Goal: Information Seeking & Learning: Learn about a topic

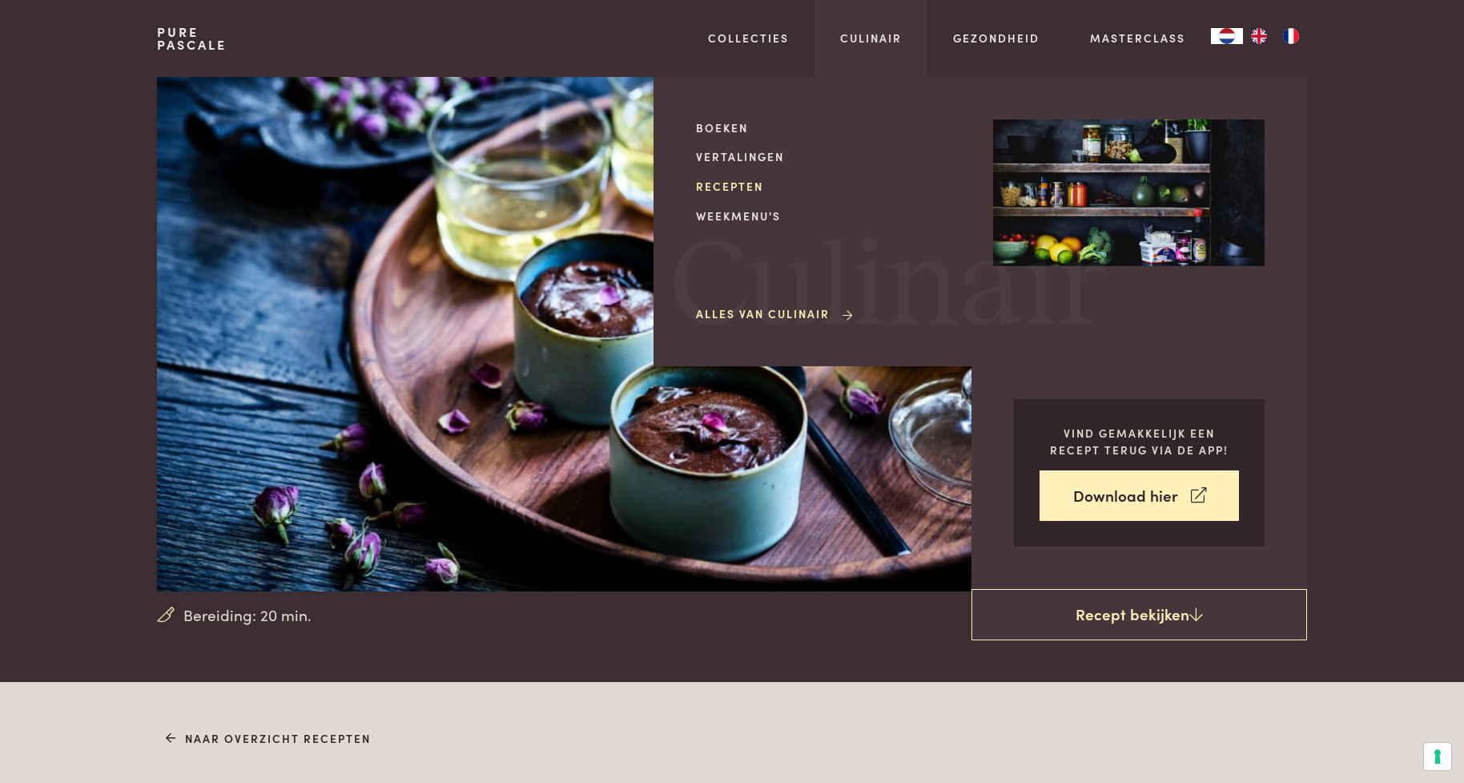
click at [738, 191] on link "Recepten" at bounding box center [832, 186] width 272 height 17
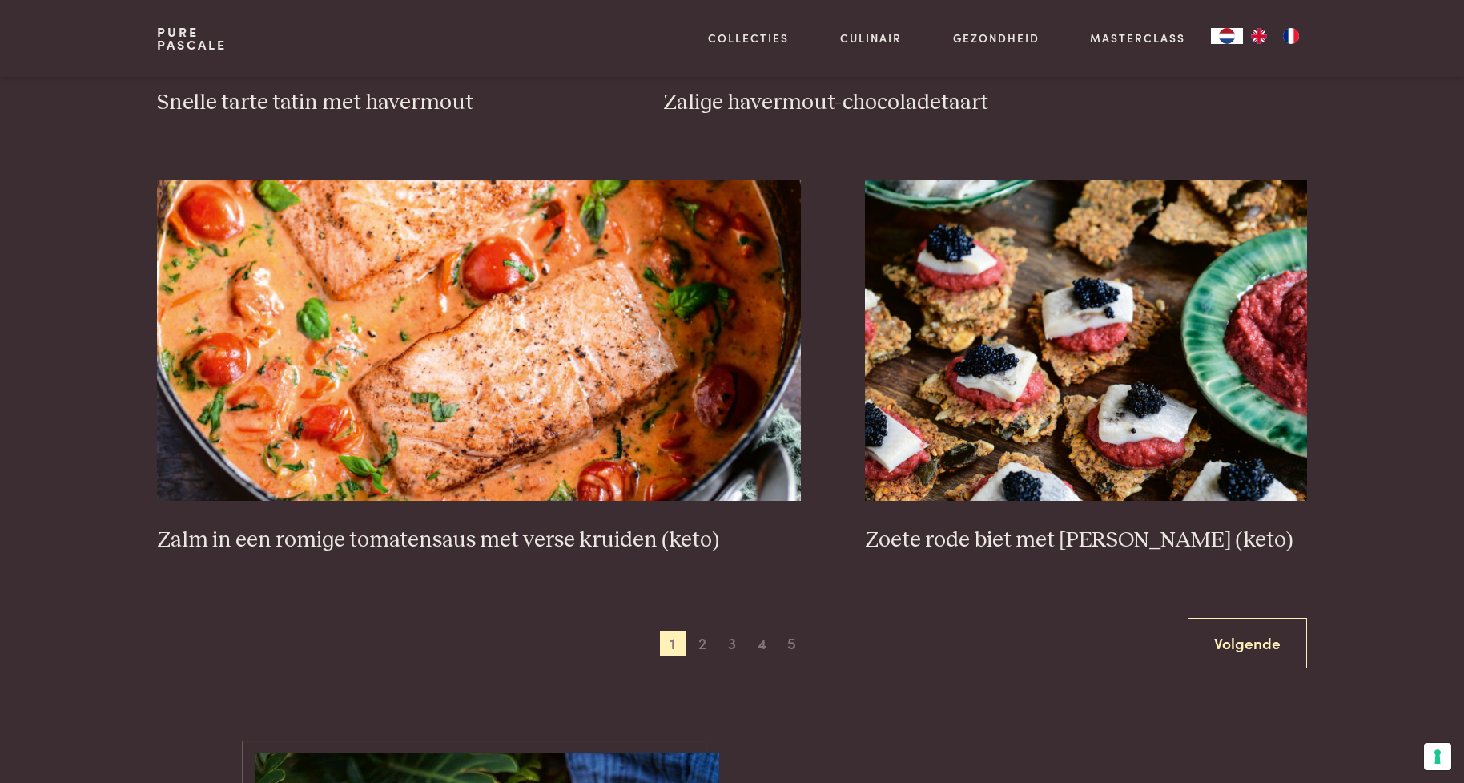
scroll to position [2803, 0]
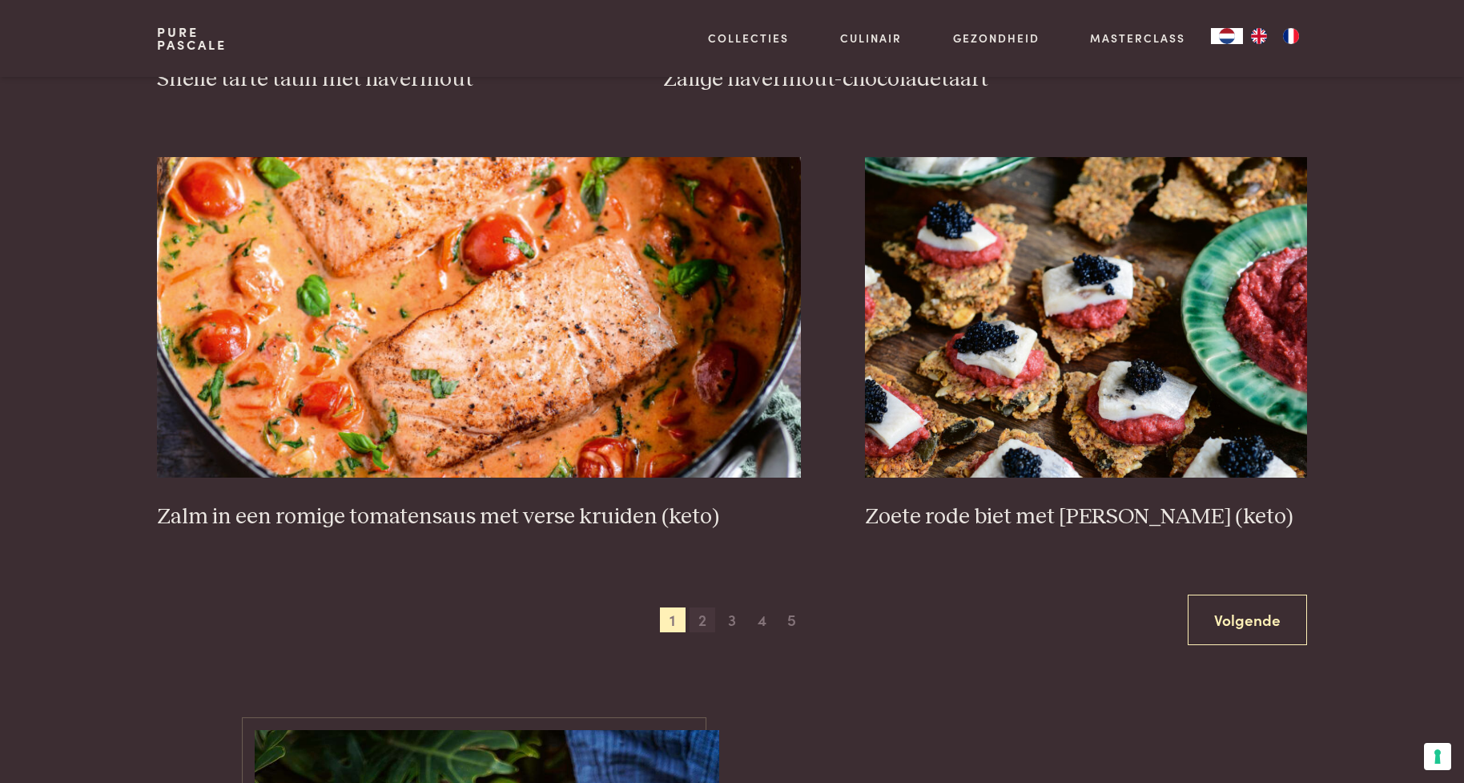
click at [706, 625] on span "2" at bounding box center [703, 620] width 26 height 26
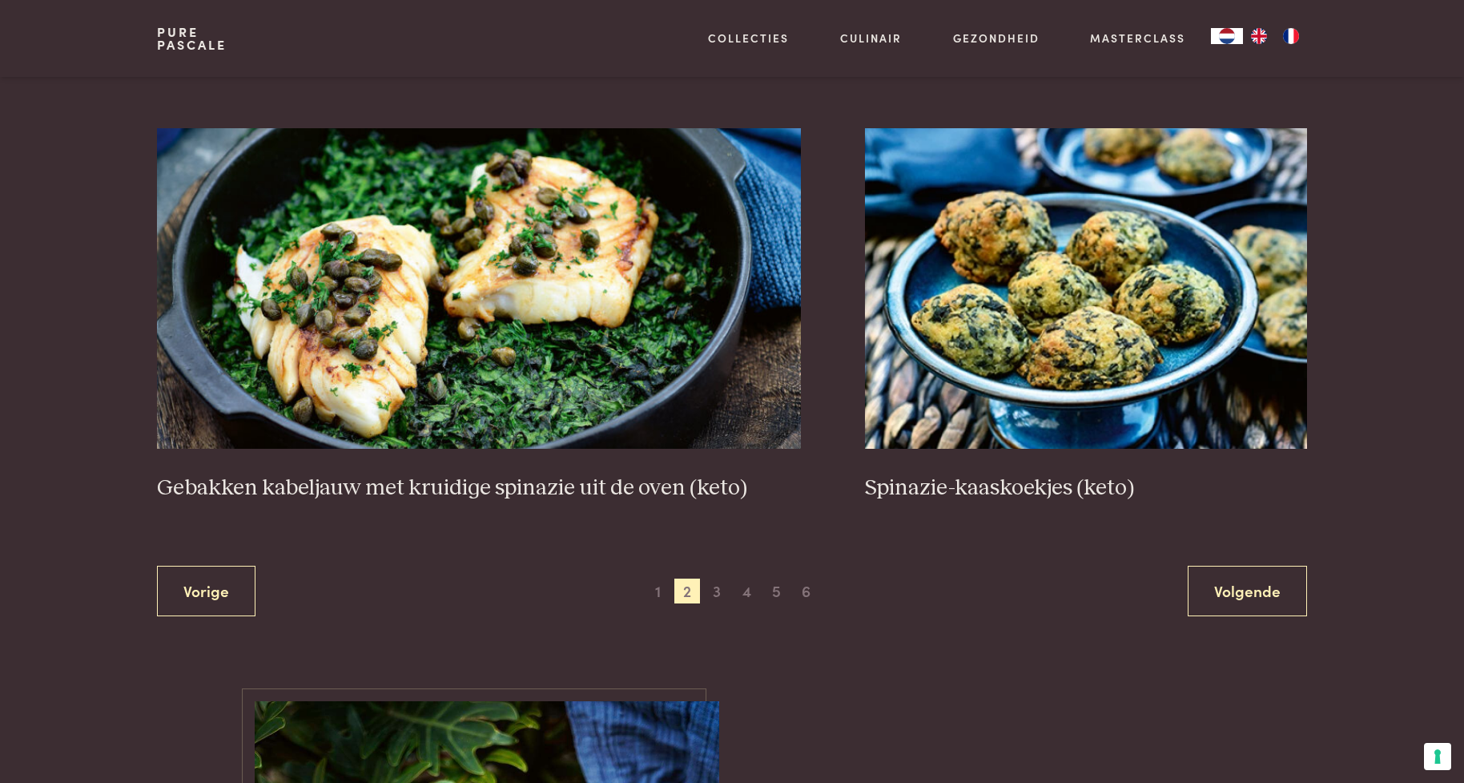
scroll to position [2851, 0]
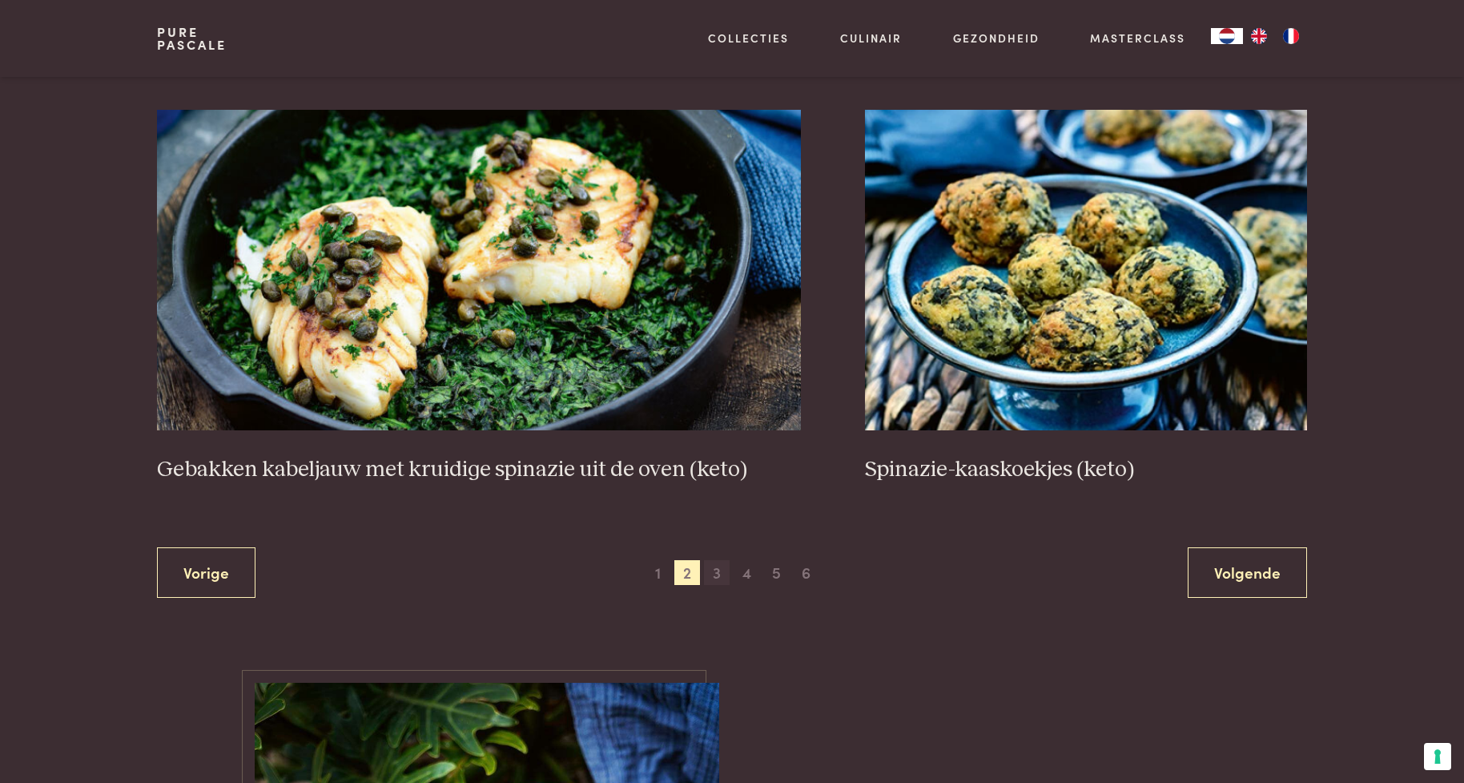
click at [715, 575] on span "3" at bounding box center [717, 573] width 26 height 26
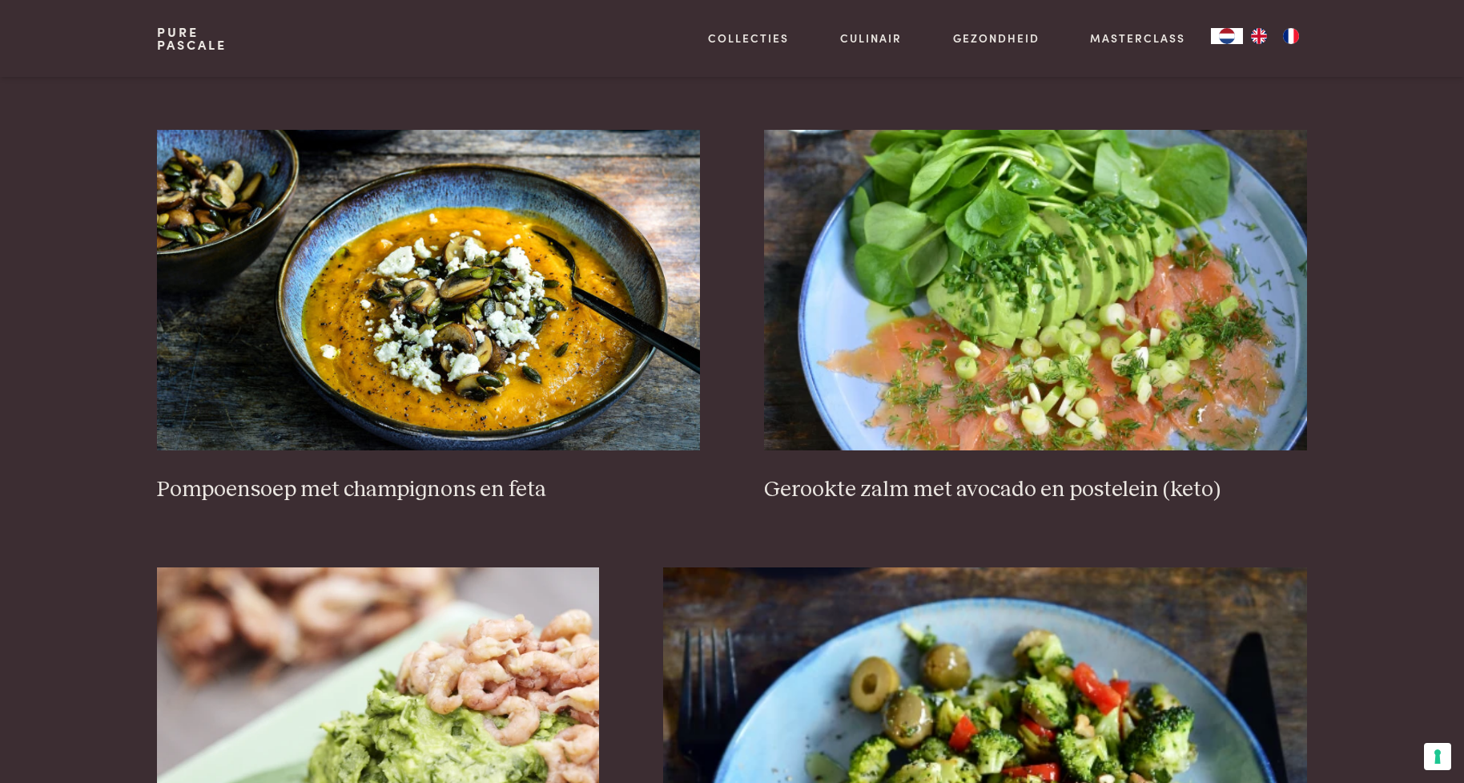
scroll to position [2130, 0]
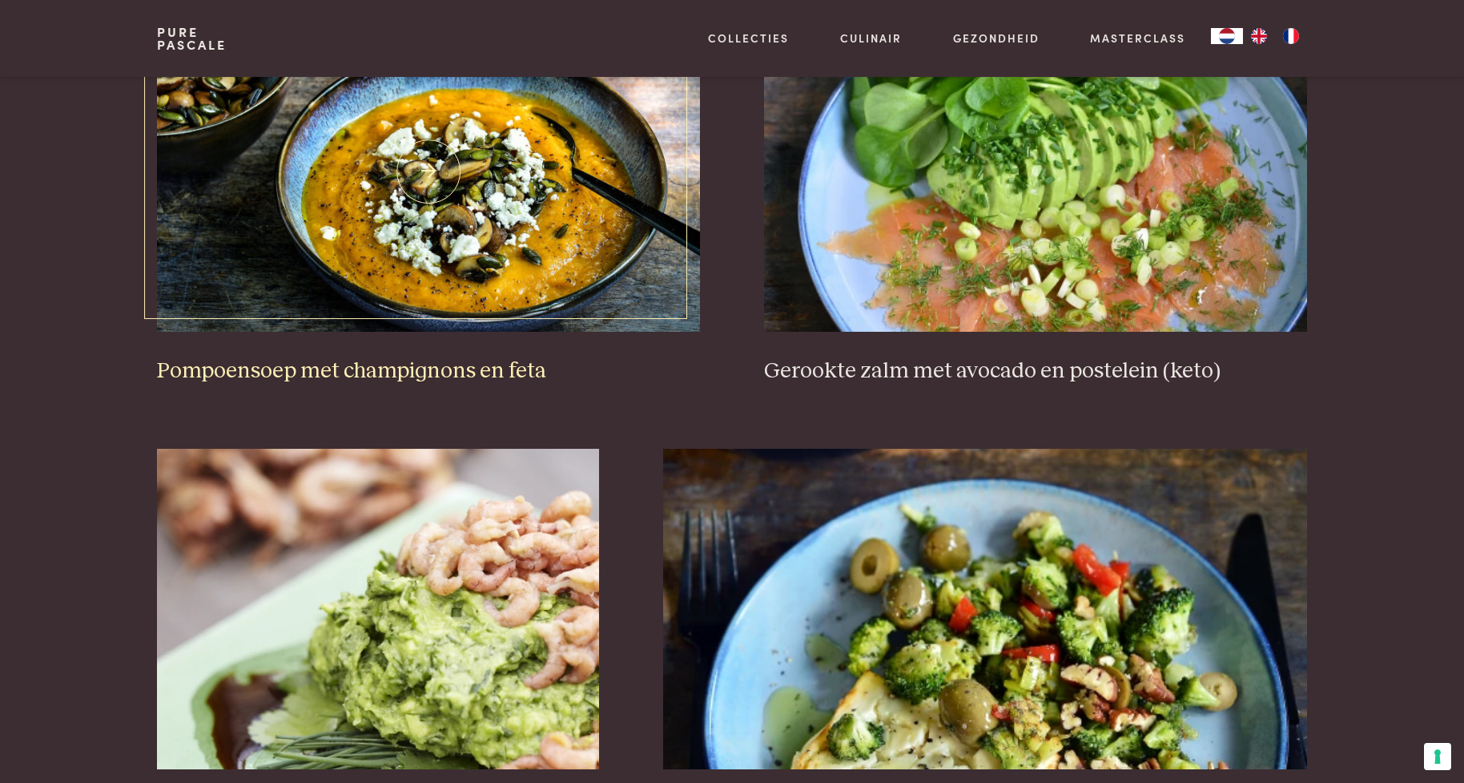
click at [445, 377] on h3 "Pompoensoep met champignons en feta" at bounding box center [428, 371] width 543 height 28
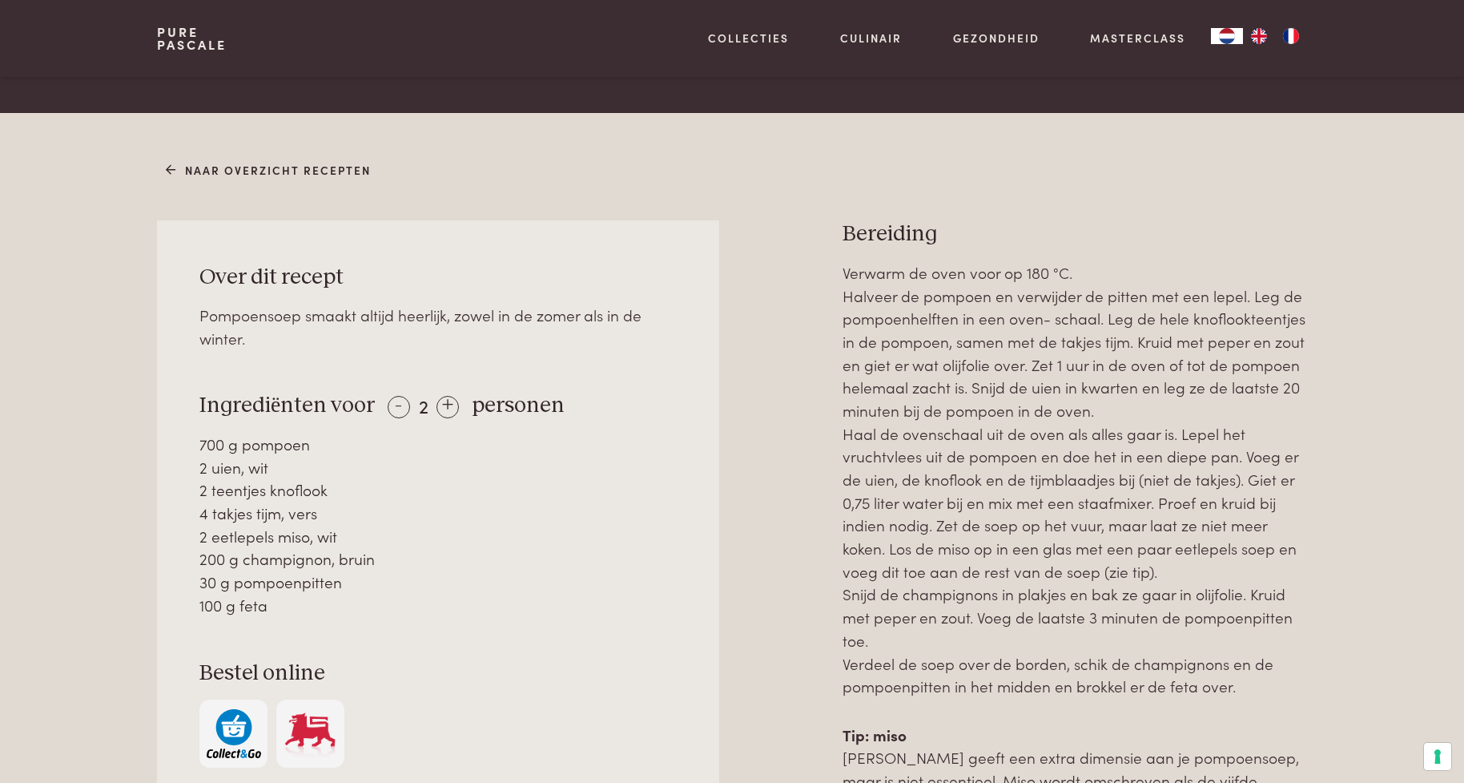
scroll to position [641, 0]
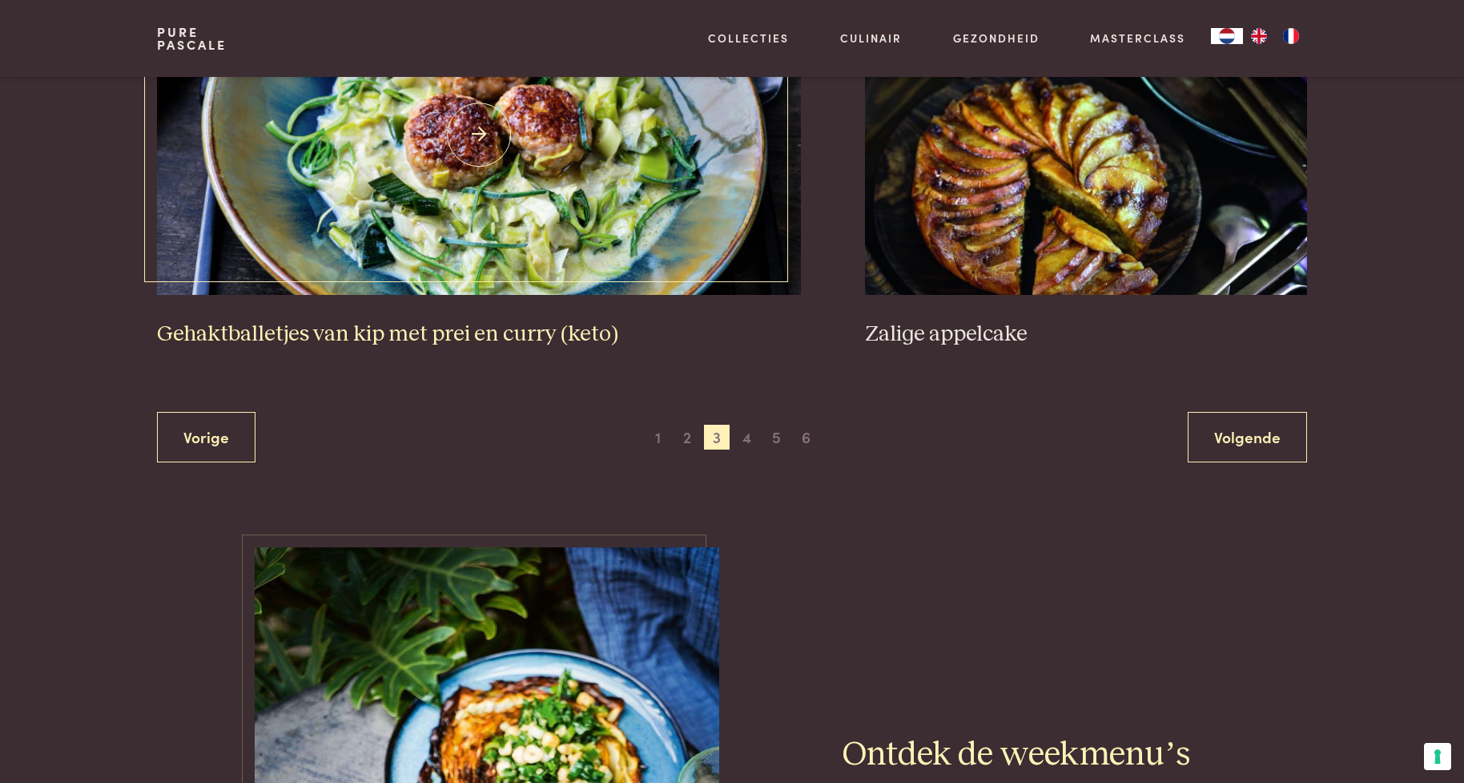
scroll to position [3091, 0]
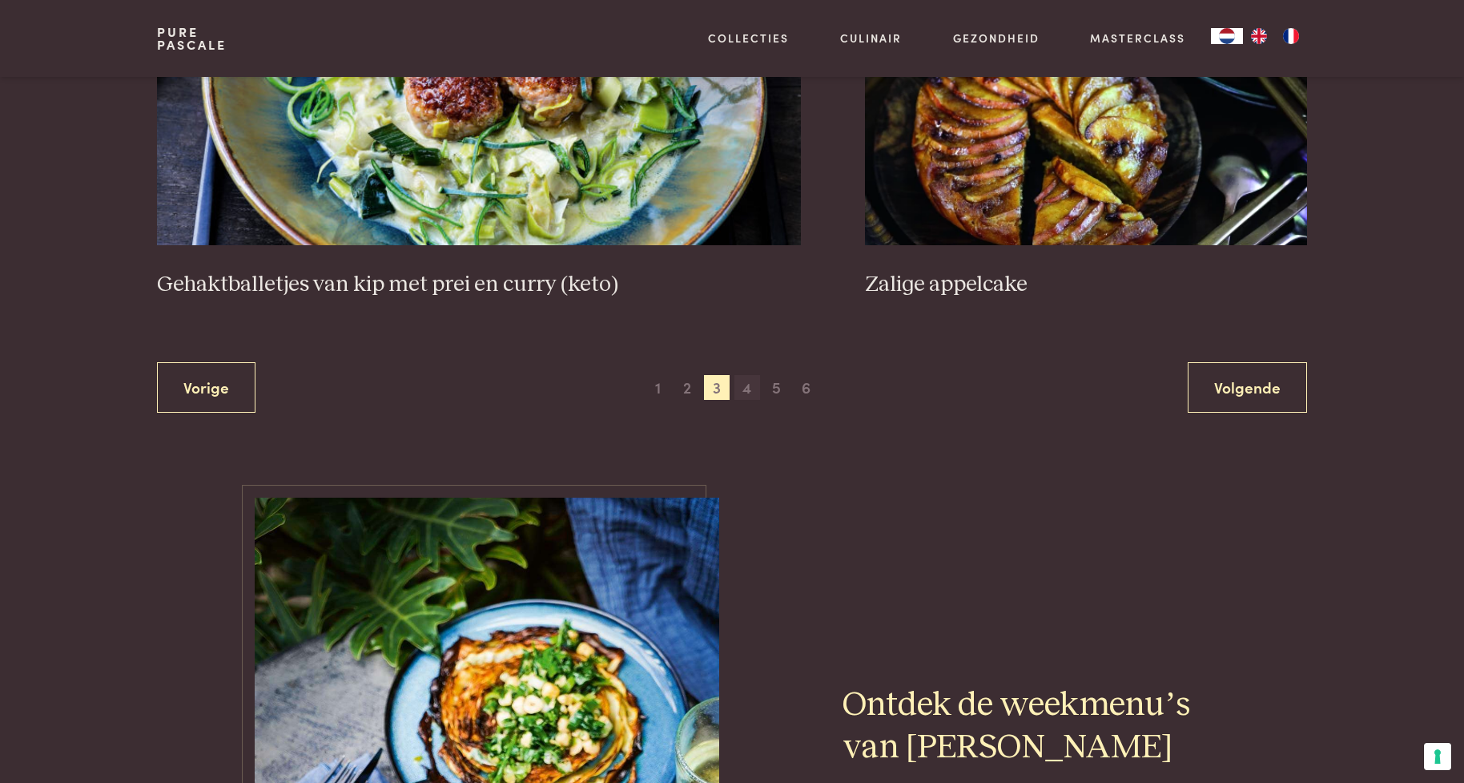
click at [749, 388] on span "4" at bounding box center [747, 388] width 26 height 26
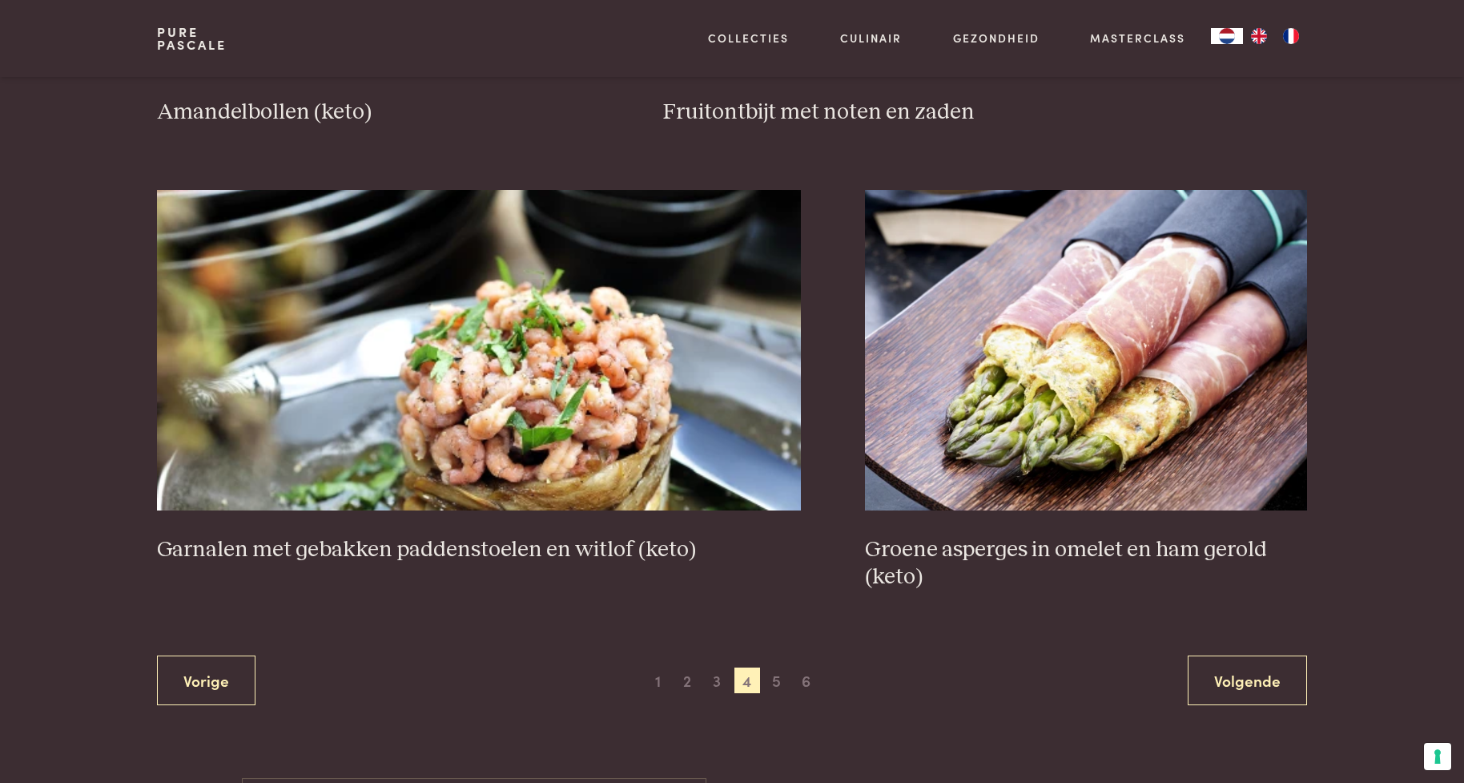
scroll to position [2851, 0]
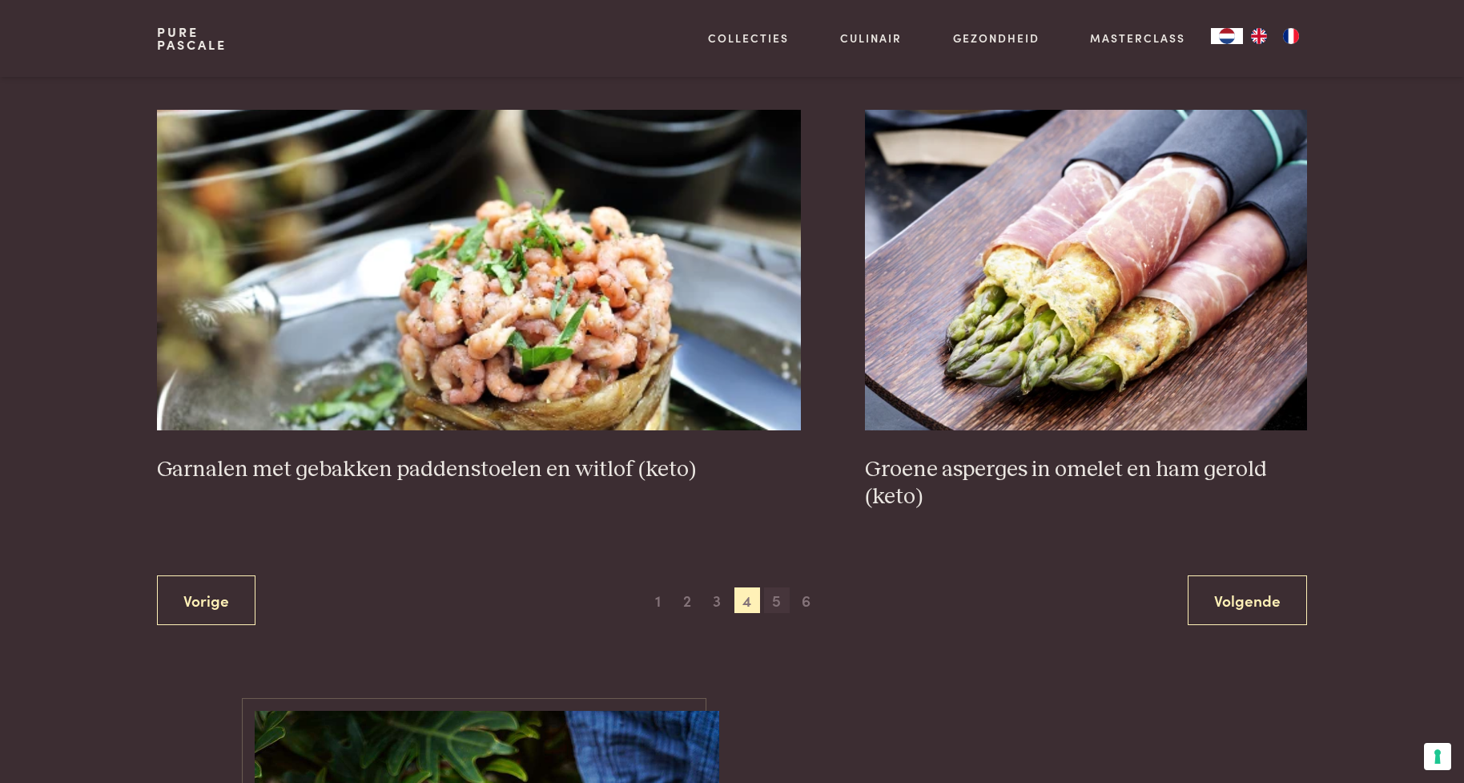
click at [778, 599] on span "5" at bounding box center [777, 600] width 26 height 26
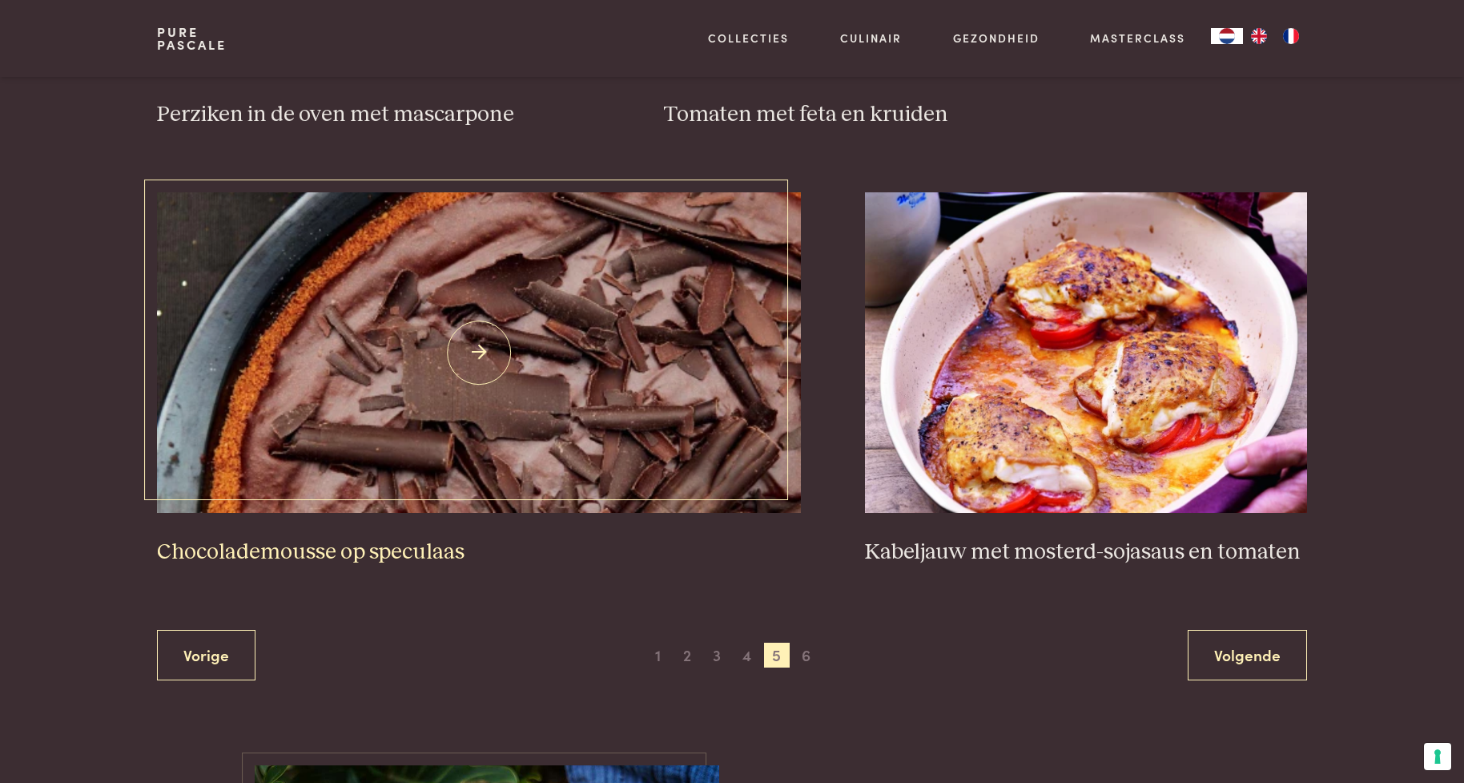
scroll to position [2770, 0]
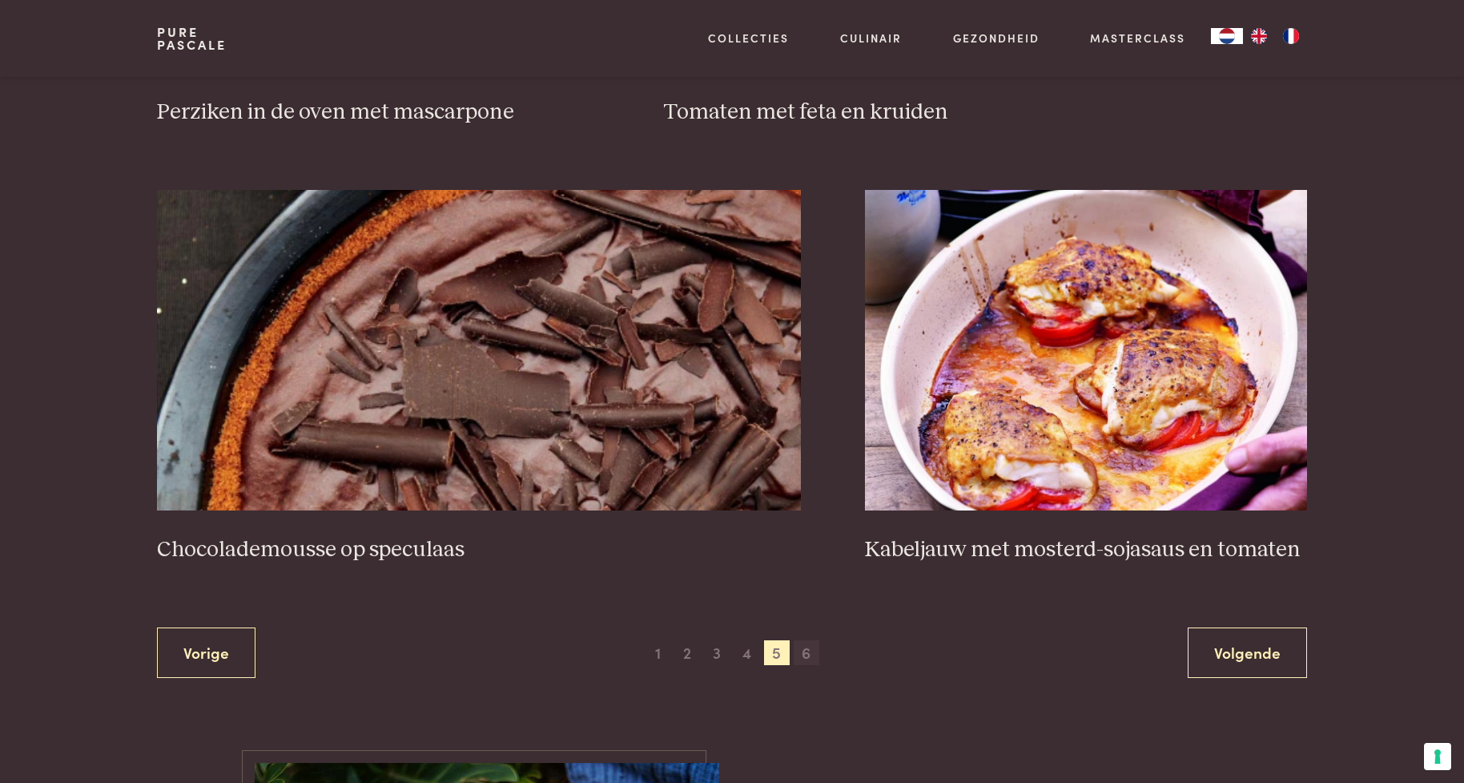
click at [804, 651] on span "6" at bounding box center [807, 653] width 26 height 26
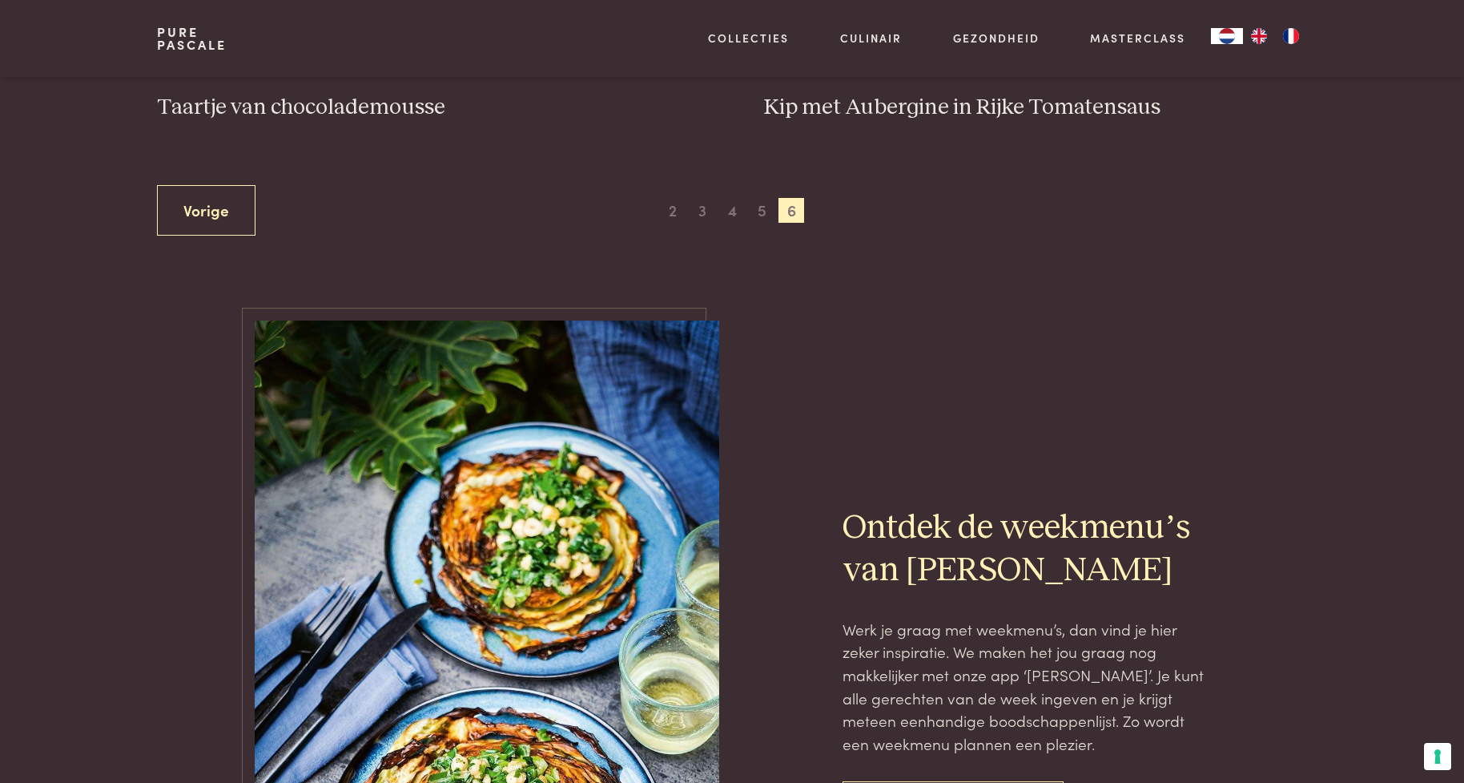
scroll to position [1008, 0]
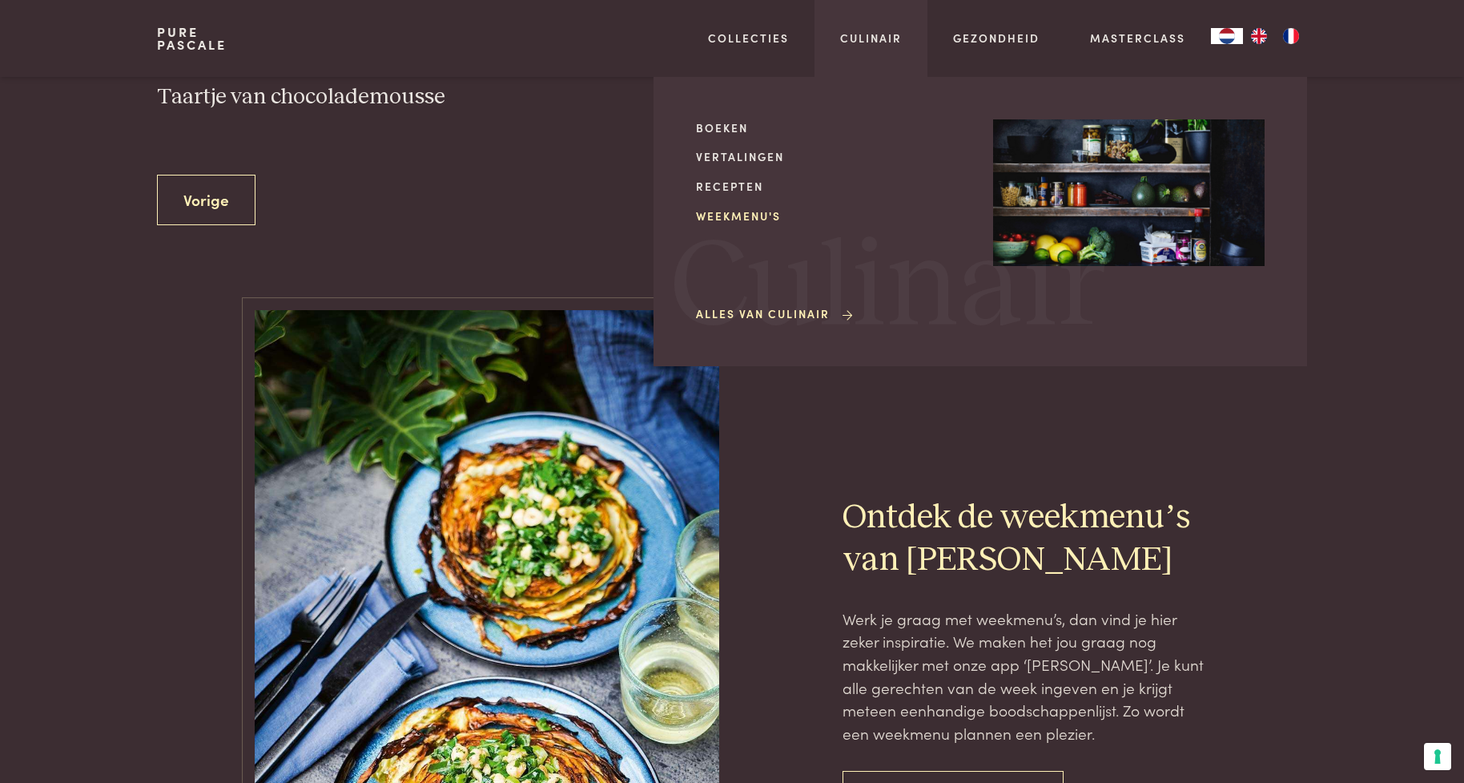
click at [774, 214] on link "Weekmenu's" at bounding box center [832, 215] width 272 height 17
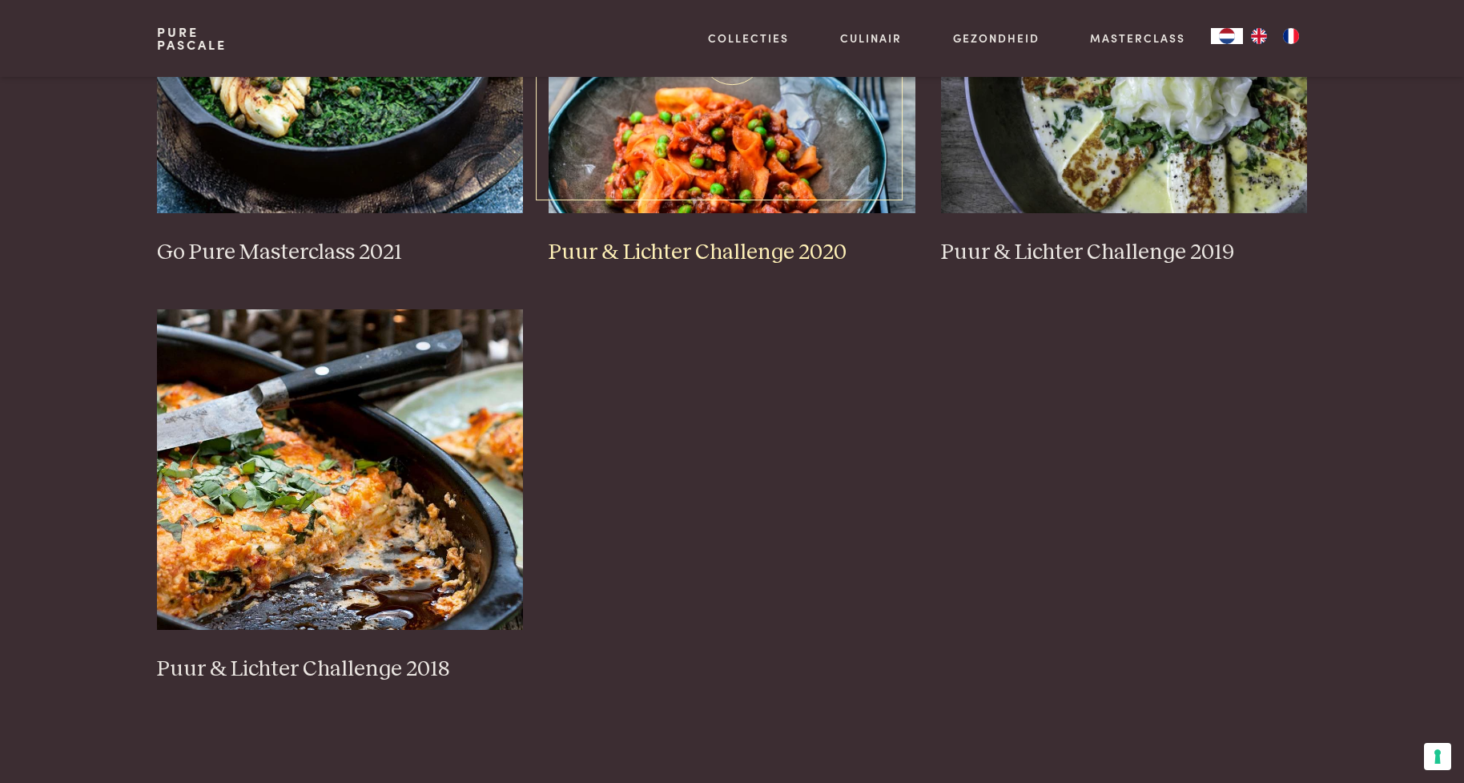
scroll to position [1362, 0]
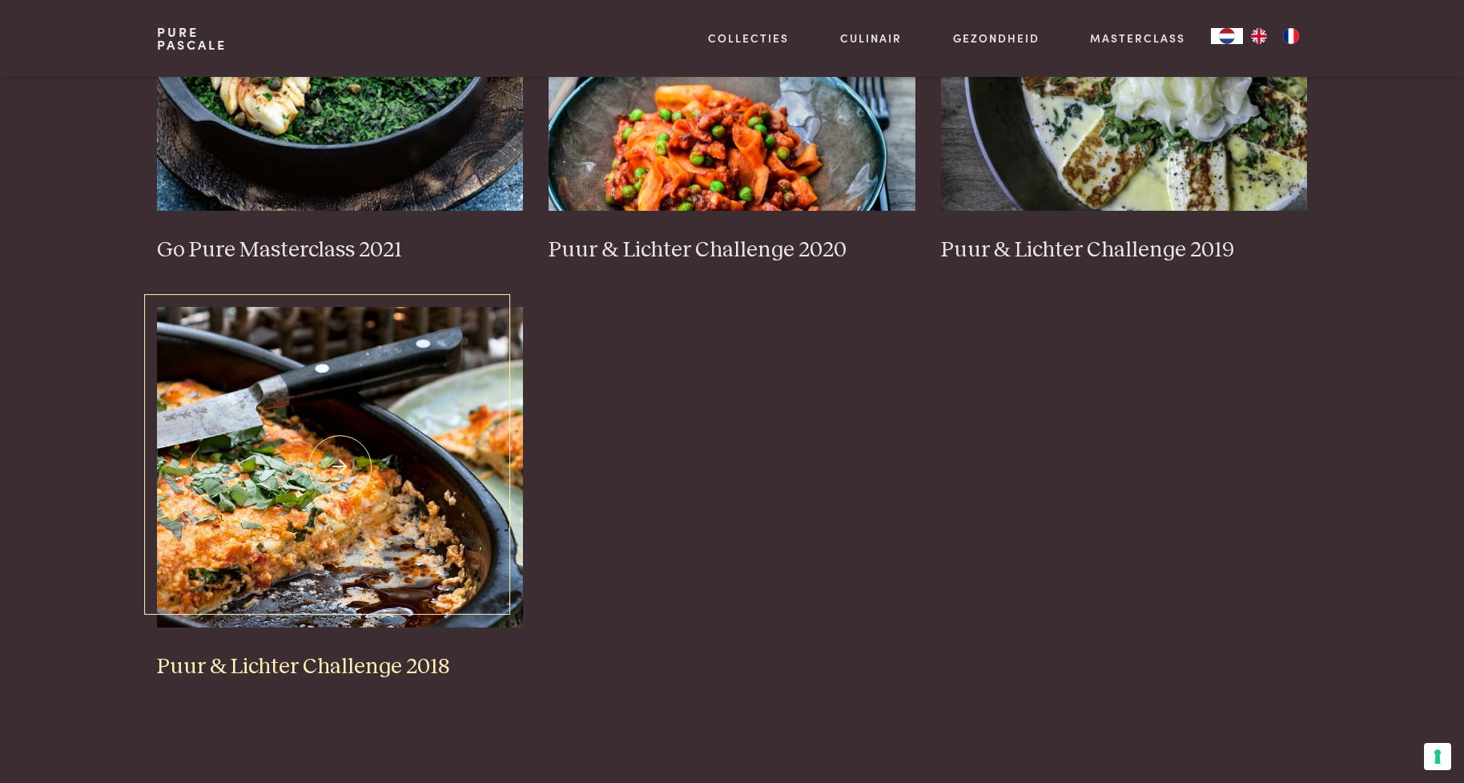
click at [307, 661] on h3 "Puur & Lichter Challenge 2018" at bounding box center [340, 667] width 367 height 28
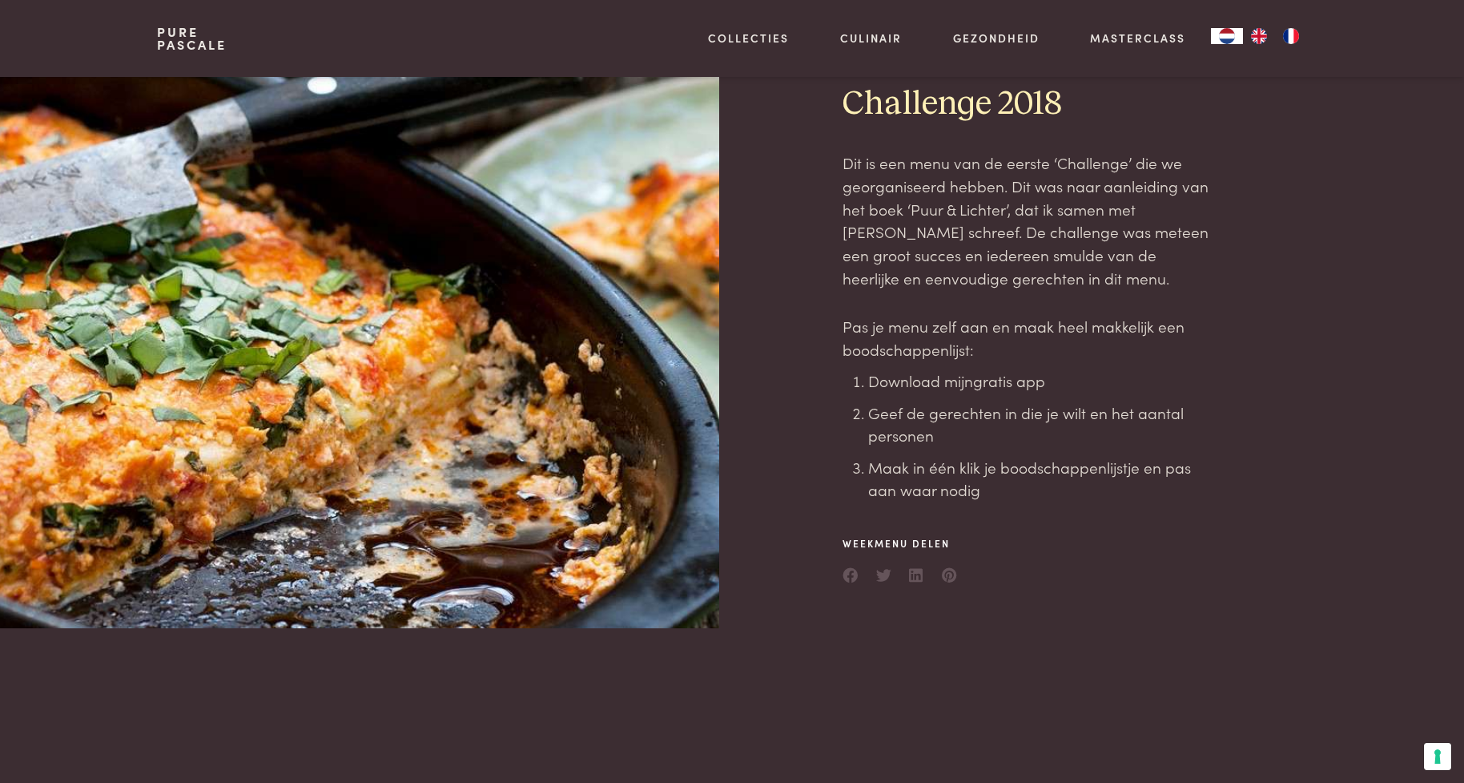
scroll to position [160, 0]
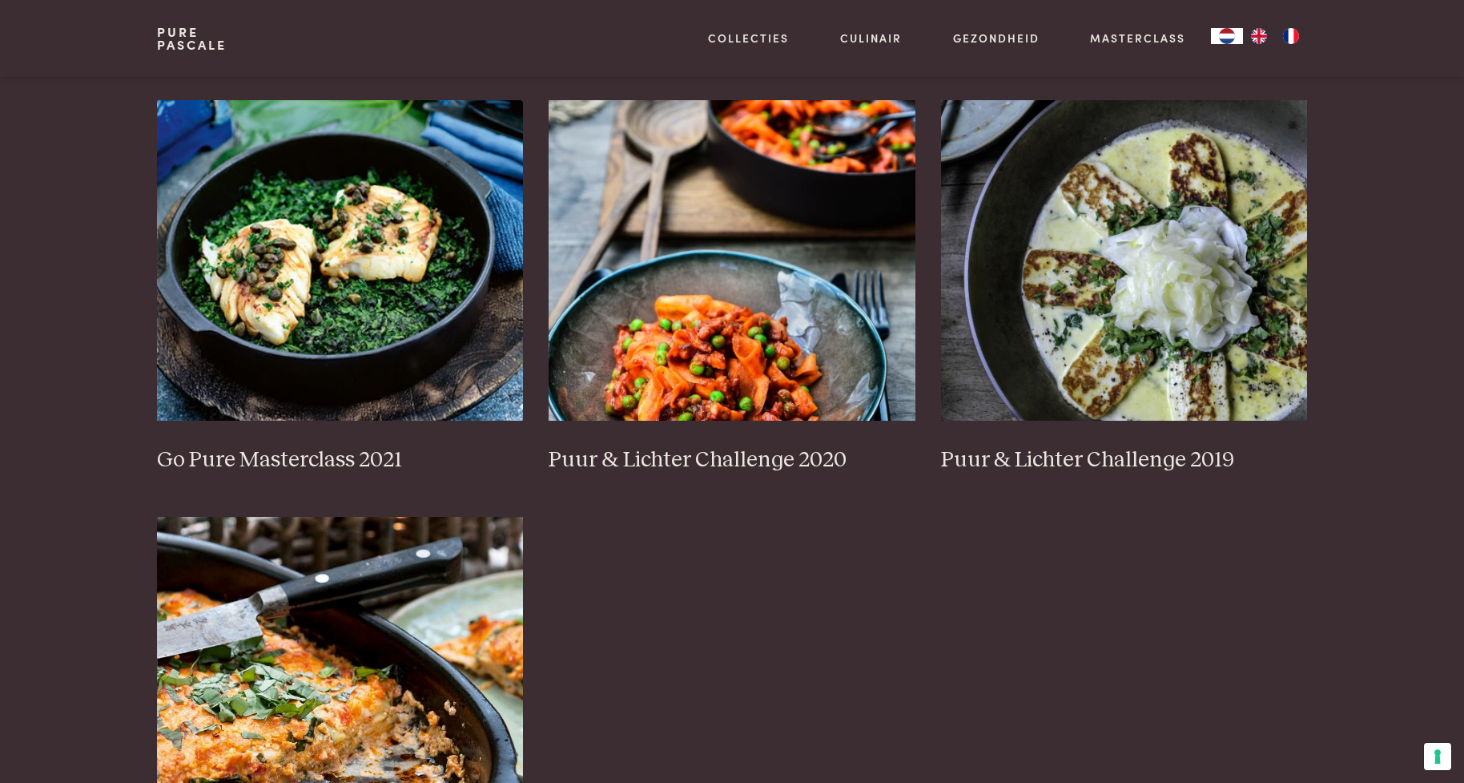
scroll to position [1041, 0]
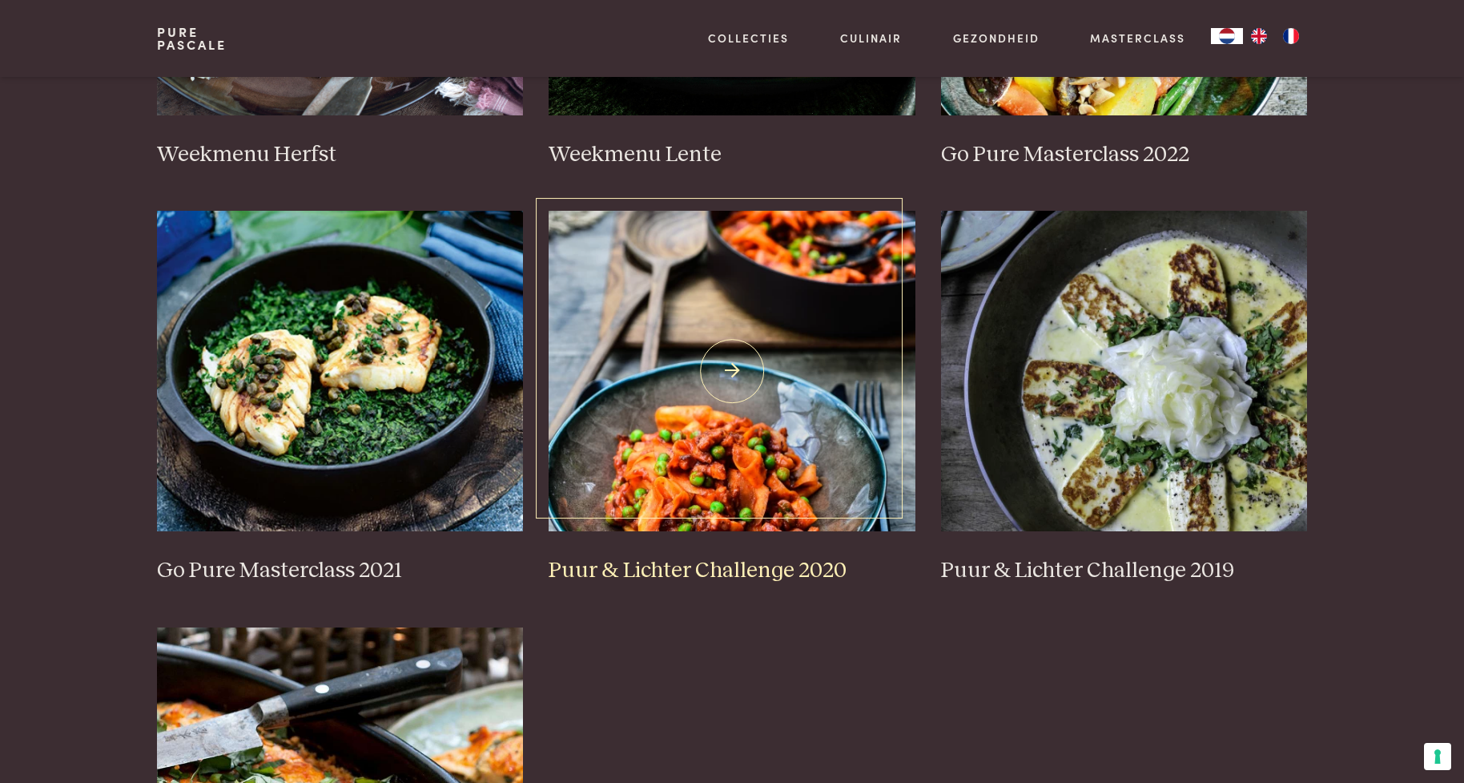
click at [770, 564] on h3 "Puur & Lichter Challenge 2020" at bounding box center [732, 571] width 367 height 28
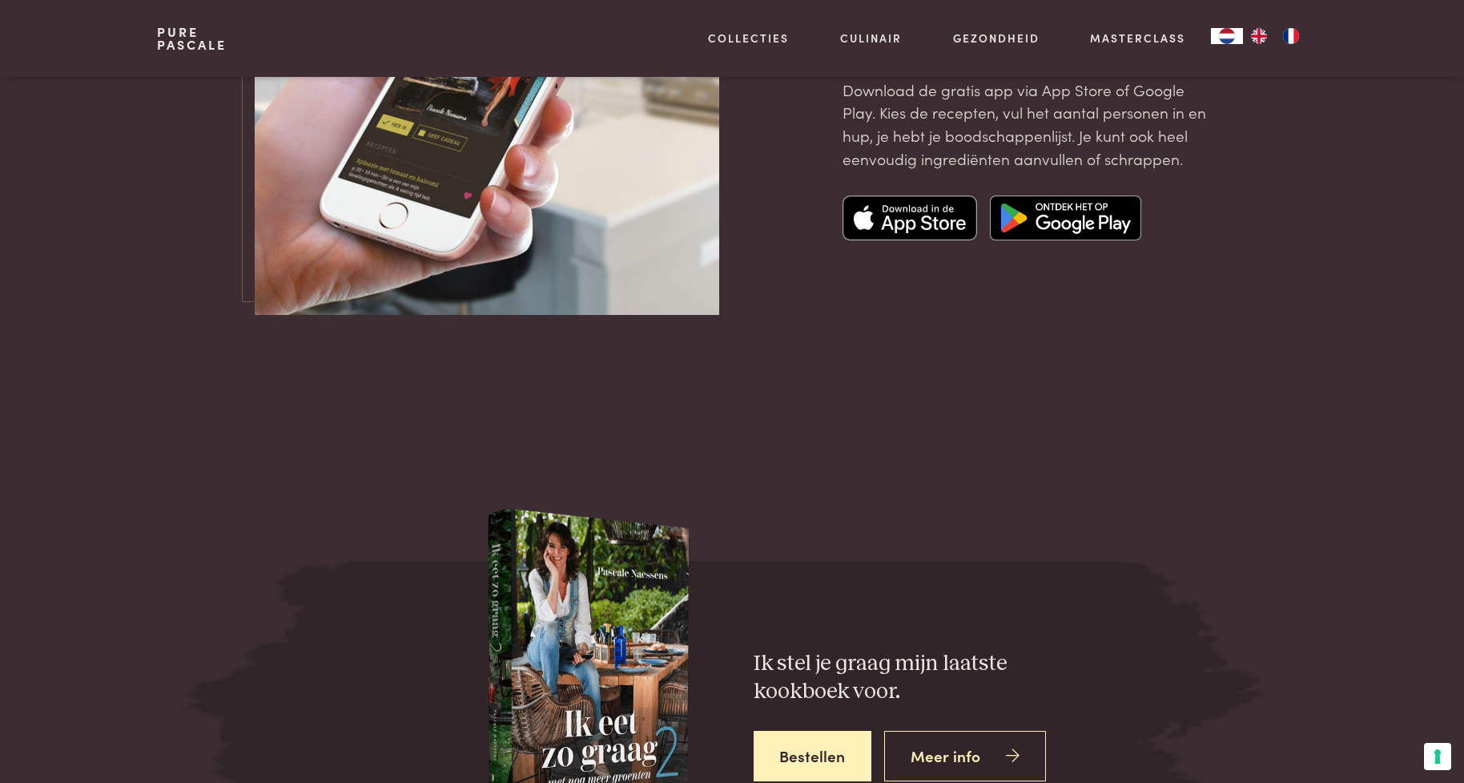
scroll to position [5607, 0]
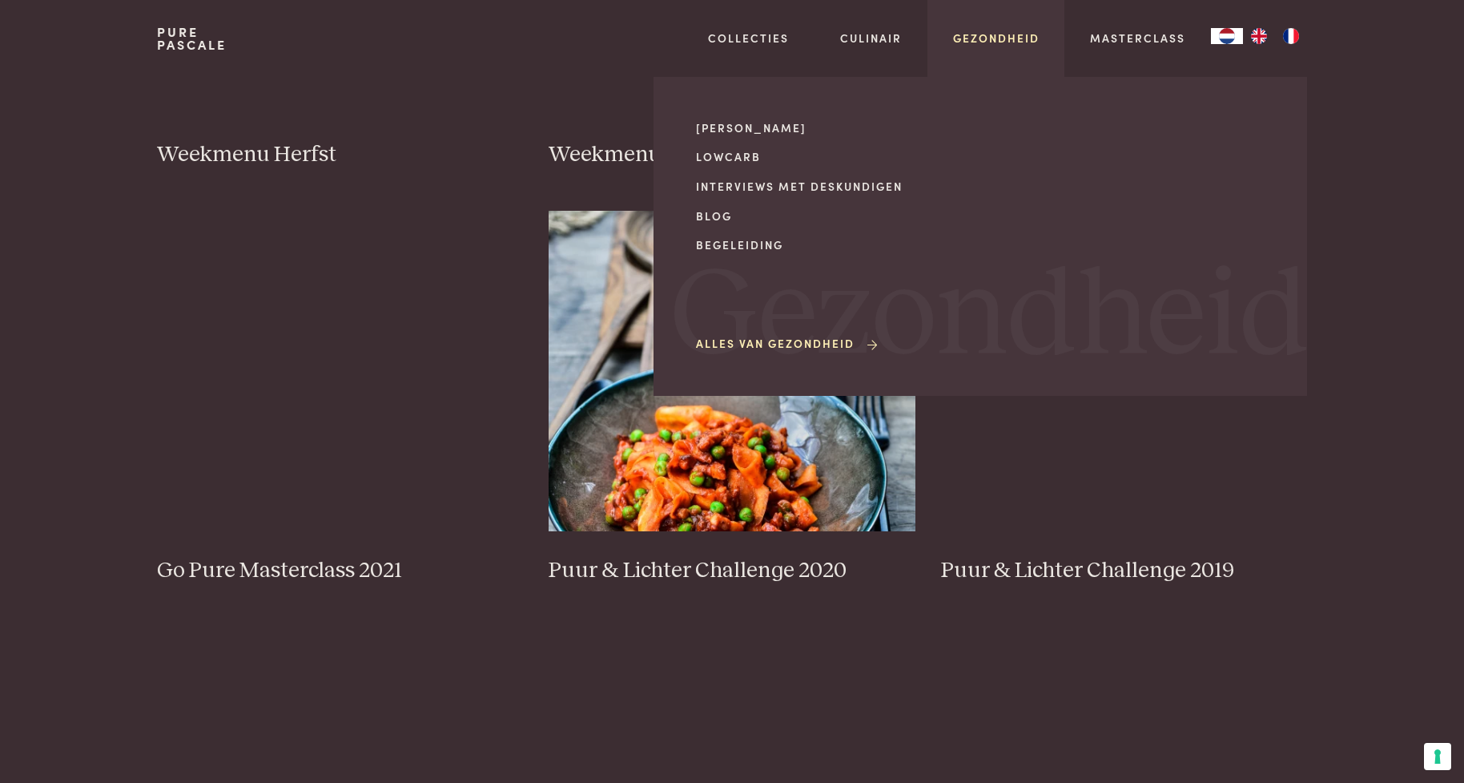
scroll to position [1041, 0]
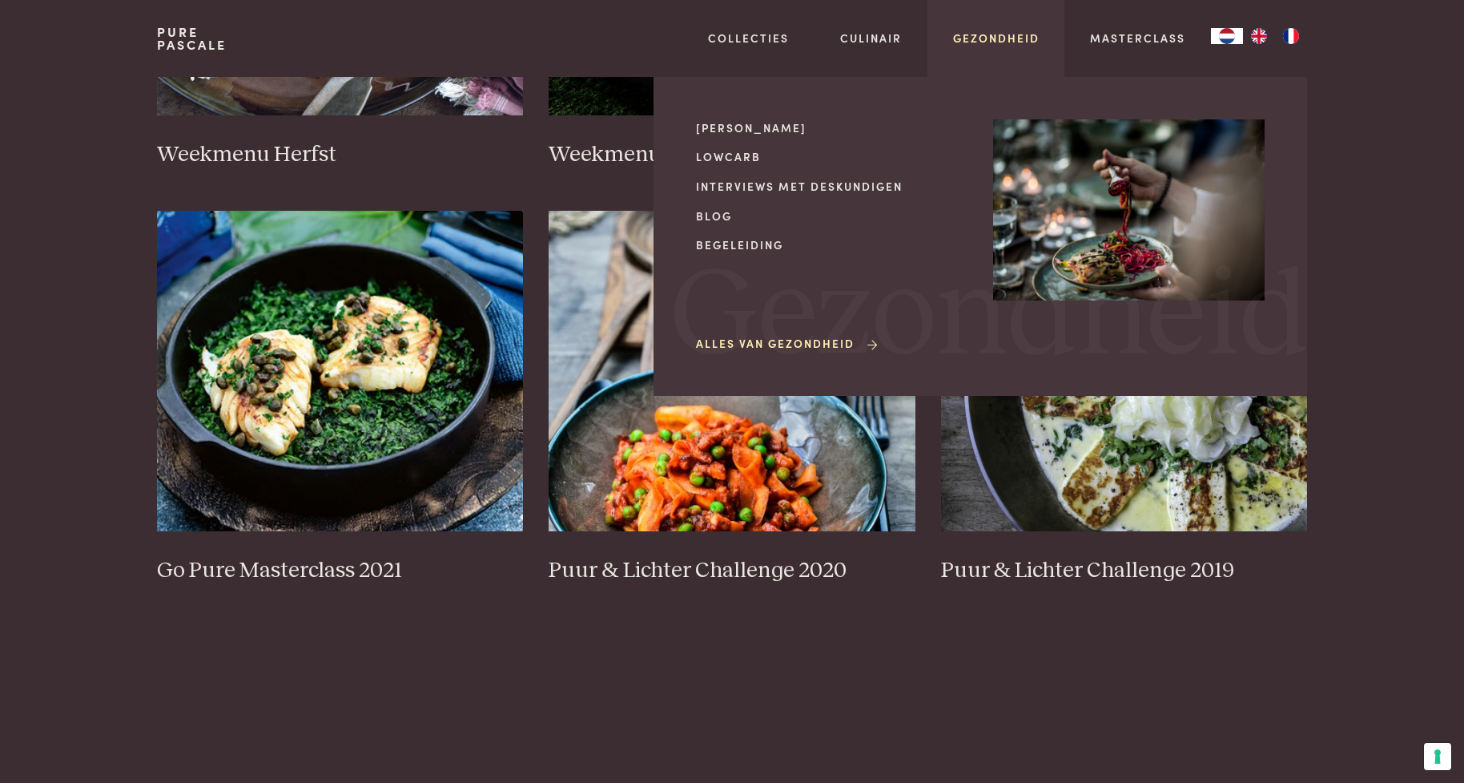
click at [976, 39] on link "Gezondheid" at bounding box center [996, 38] width 87 height 17
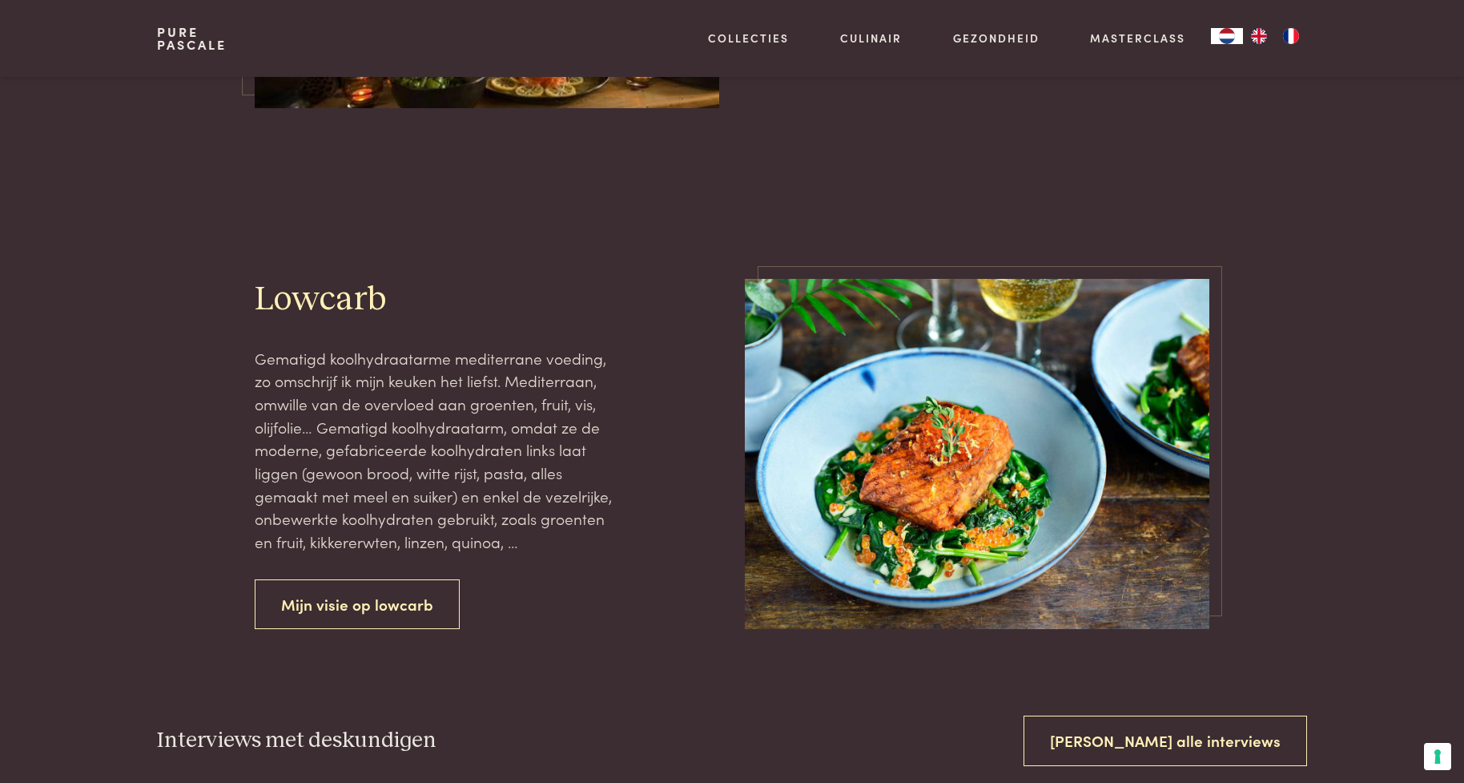
scroll to position [1041, 0]
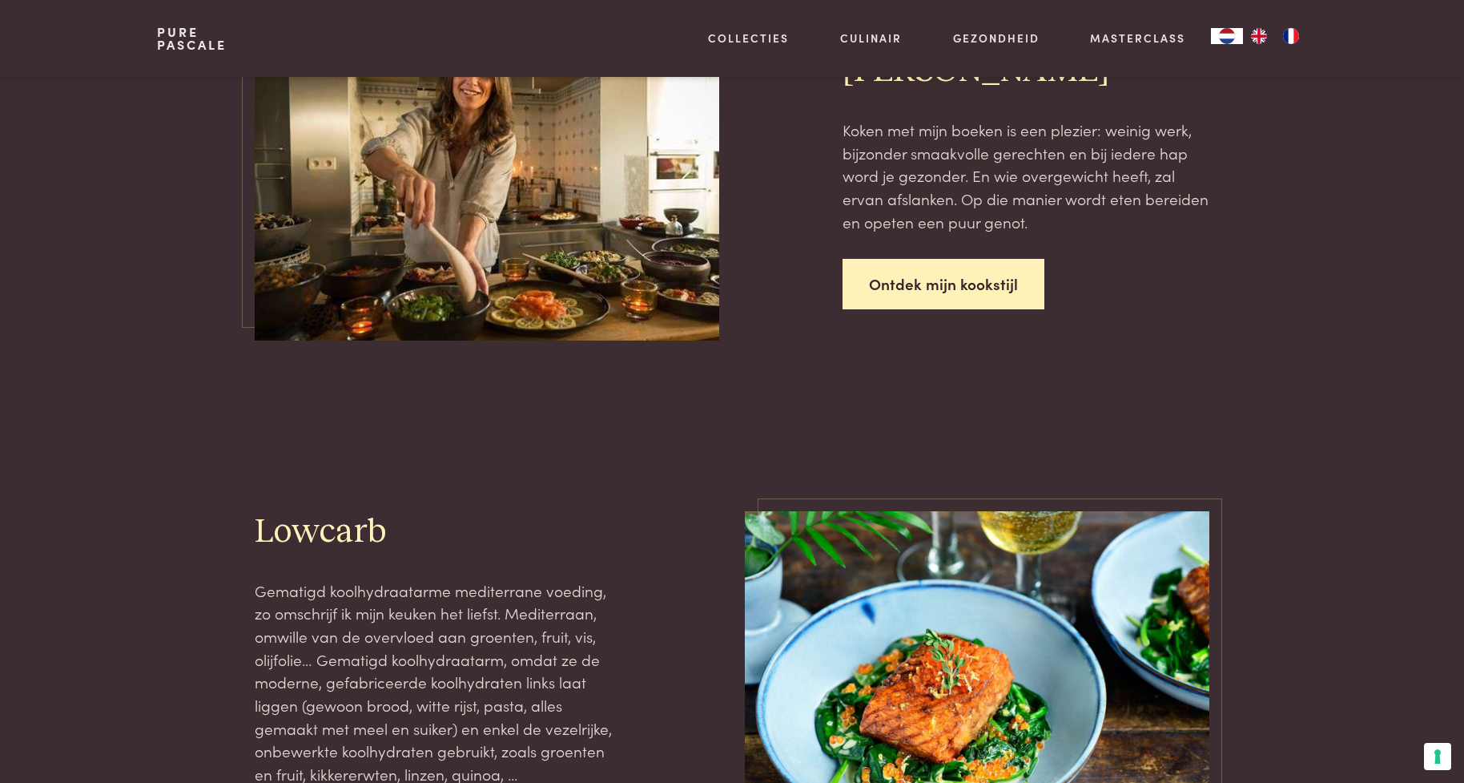
click at [888, 272] on link "Ontdek mijn kookstijl" at bounding box center [944, 284] width 202 height 50
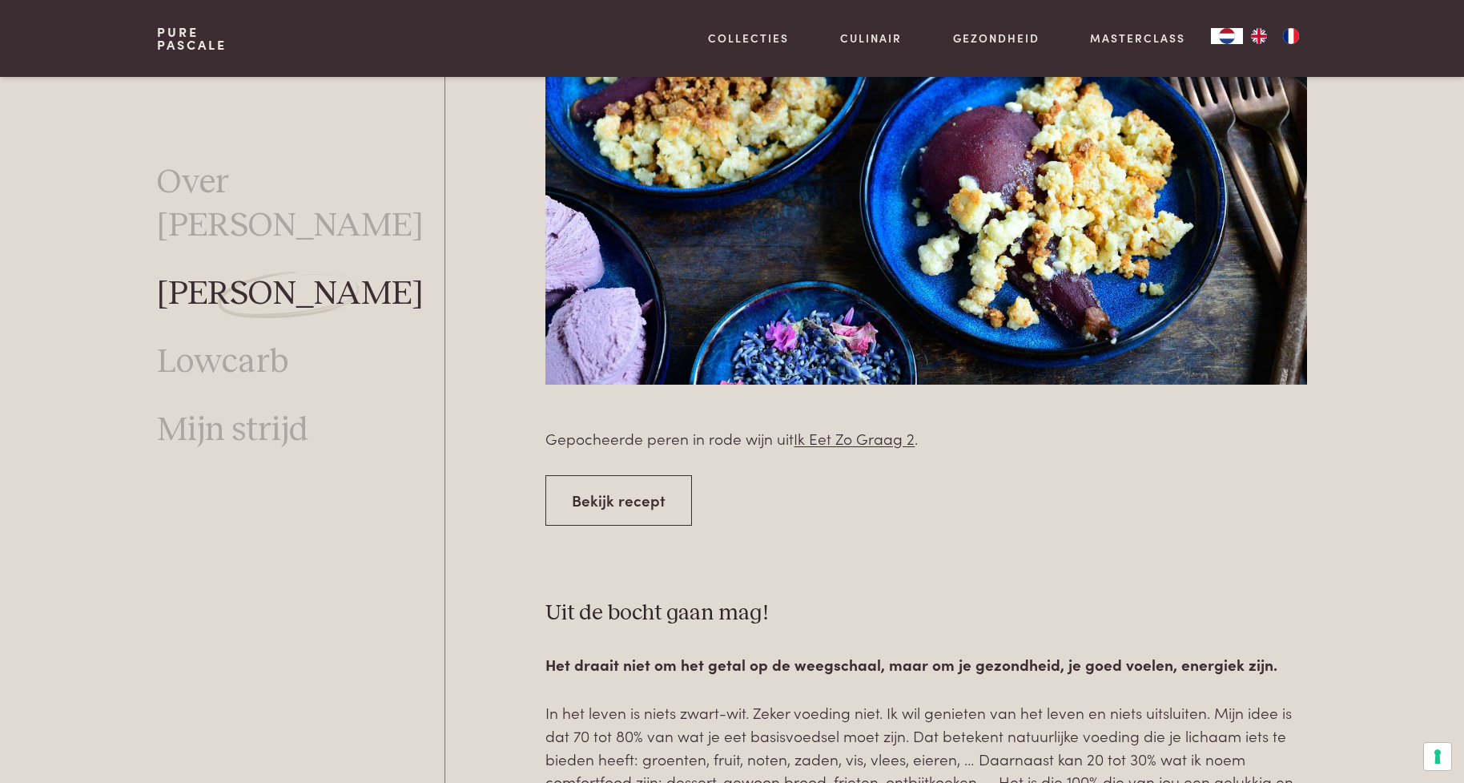
scroll to position [5841, 0]
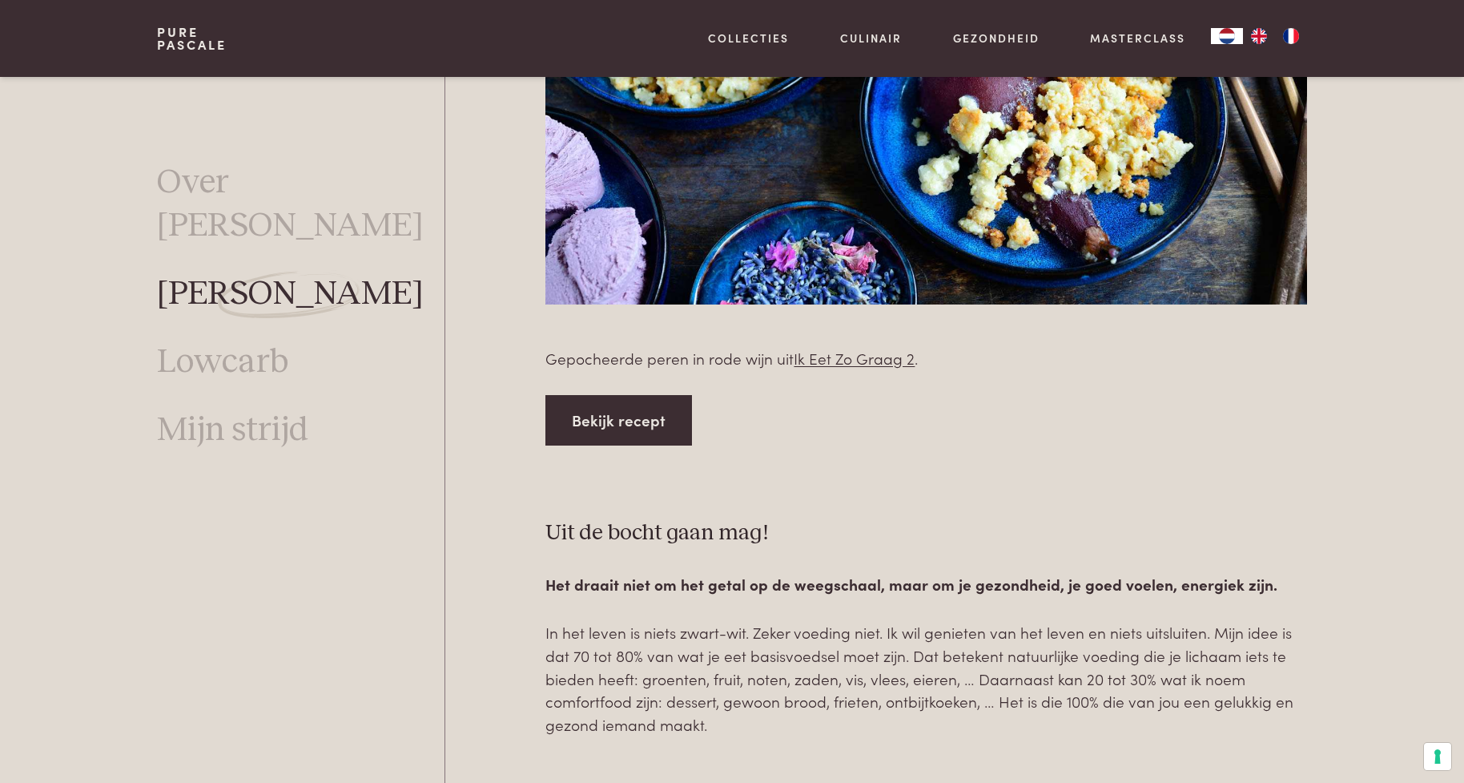
click at [573, 413] on link "Bekijk recept" at bounding box center [618, 420] width 147 height 50
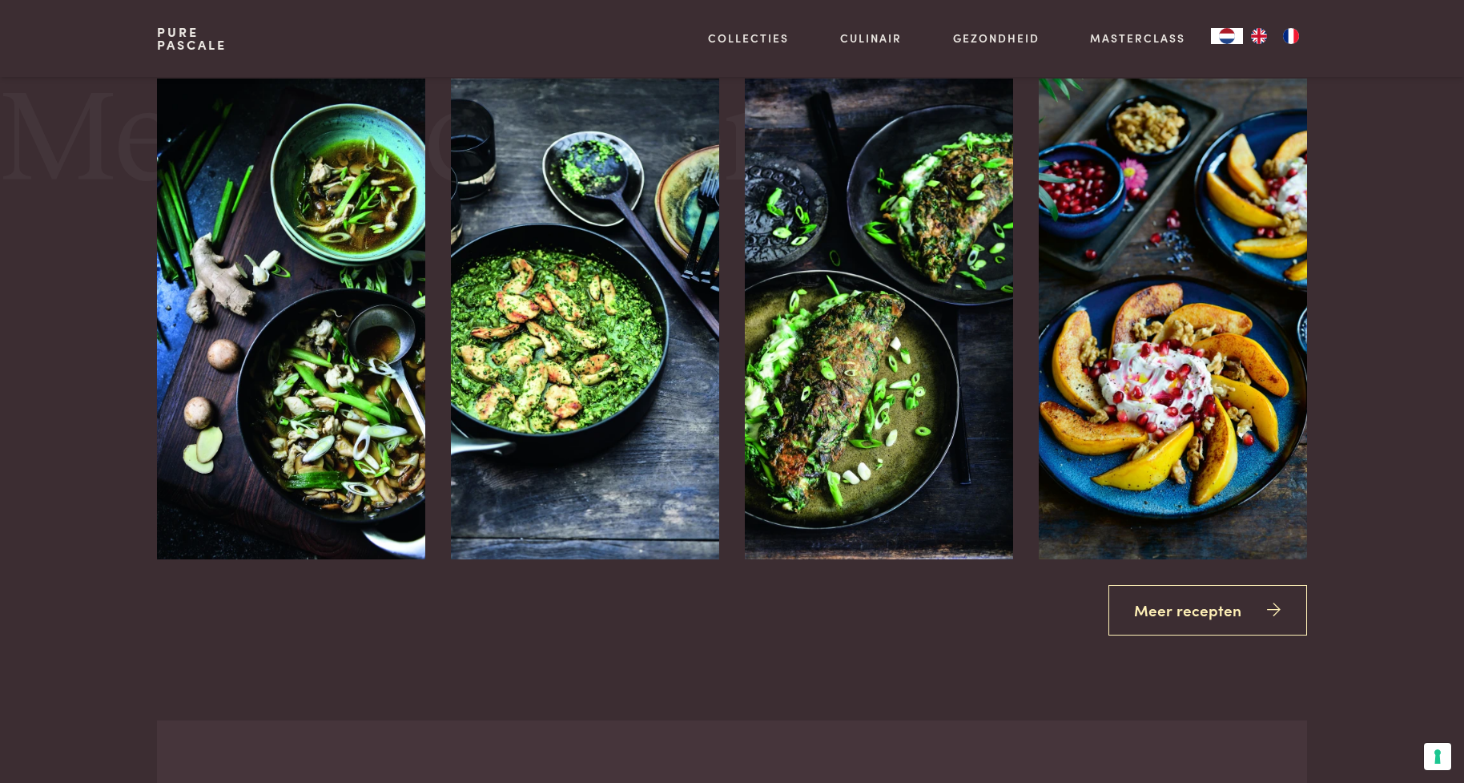
scroll to position [2163, 0]
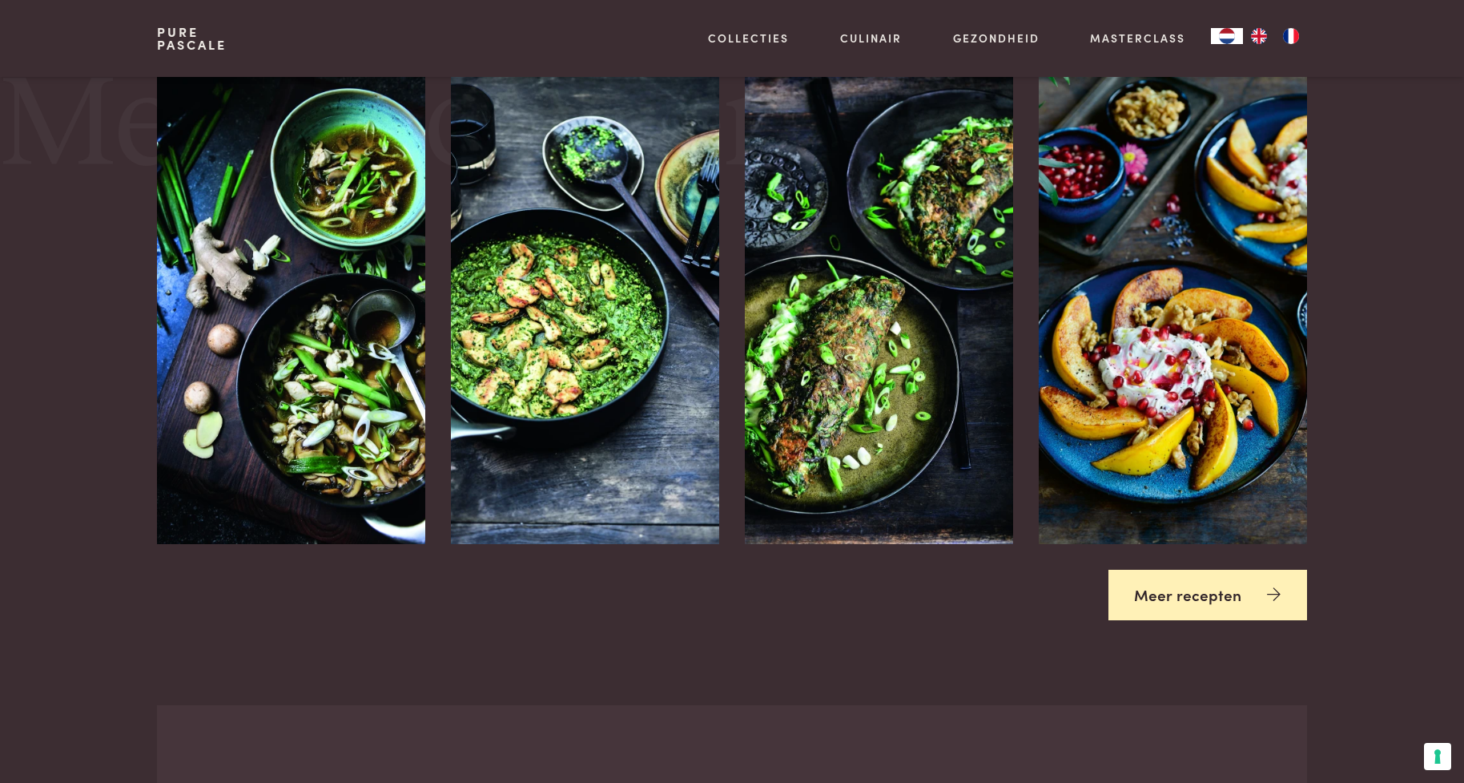
click at [1249, 584] on link "Meer recepten" at bounding box center [1207, 594] width 199 height 50
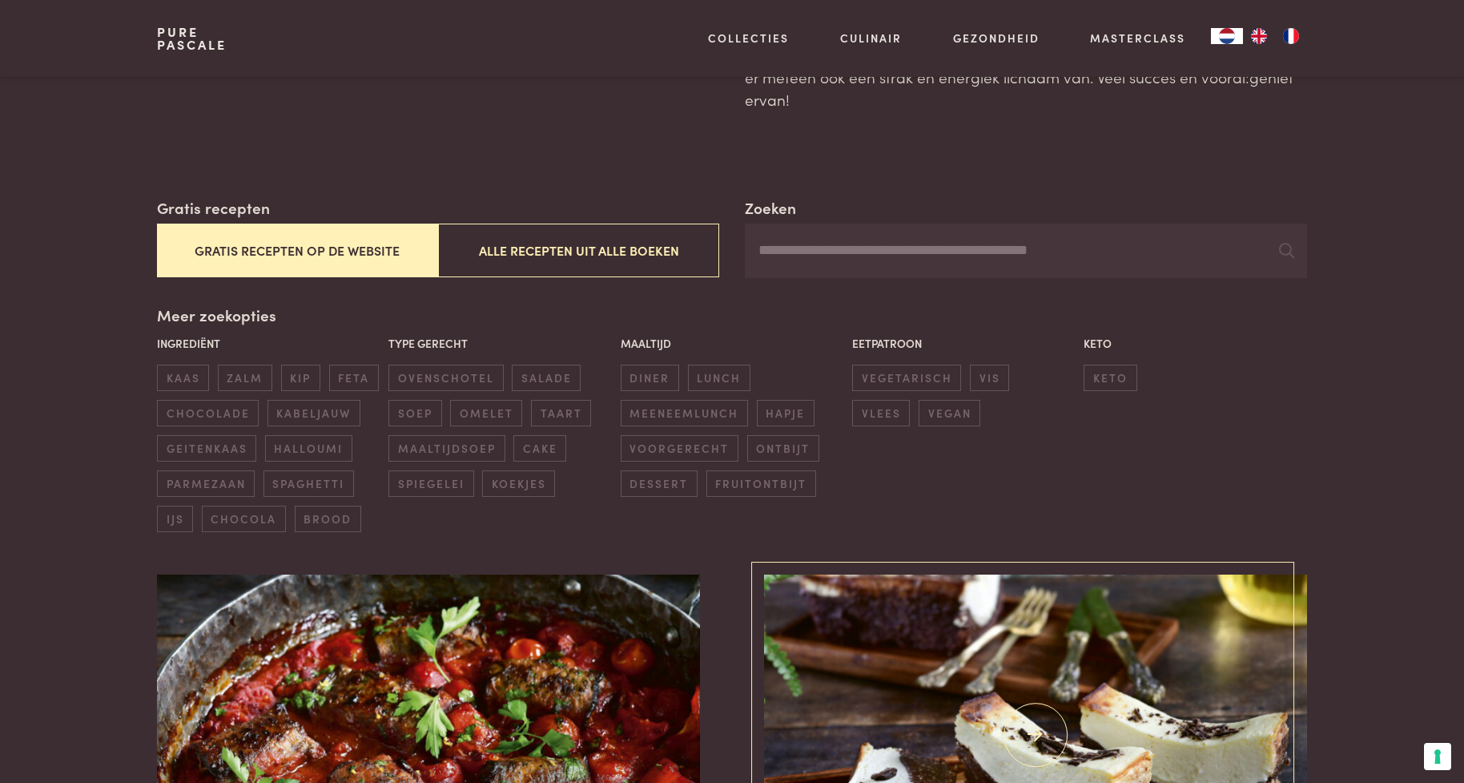
scroll to position [160, 0]
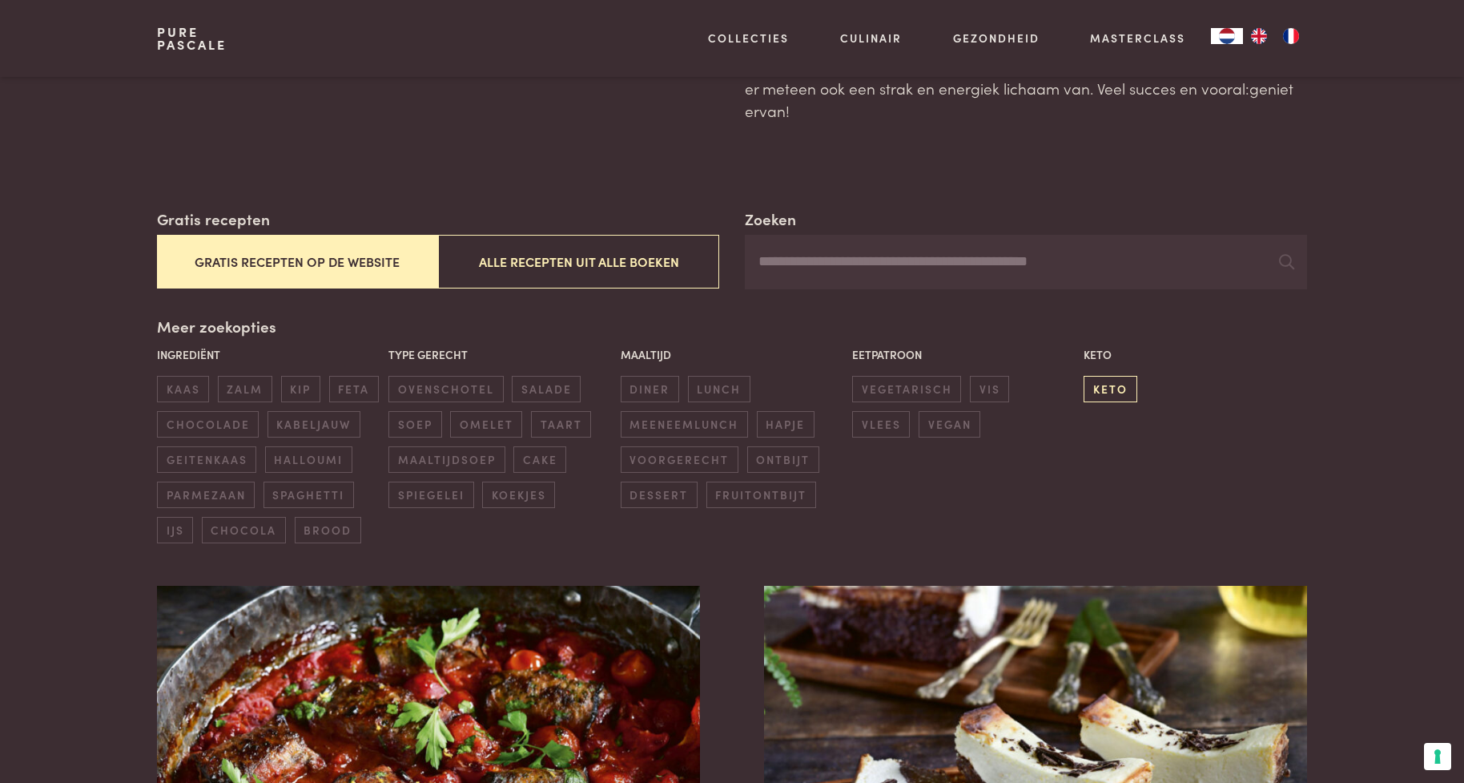
click at [1123, 392] on span "keto" at bounding box center [1110, 389] width 53 height 26
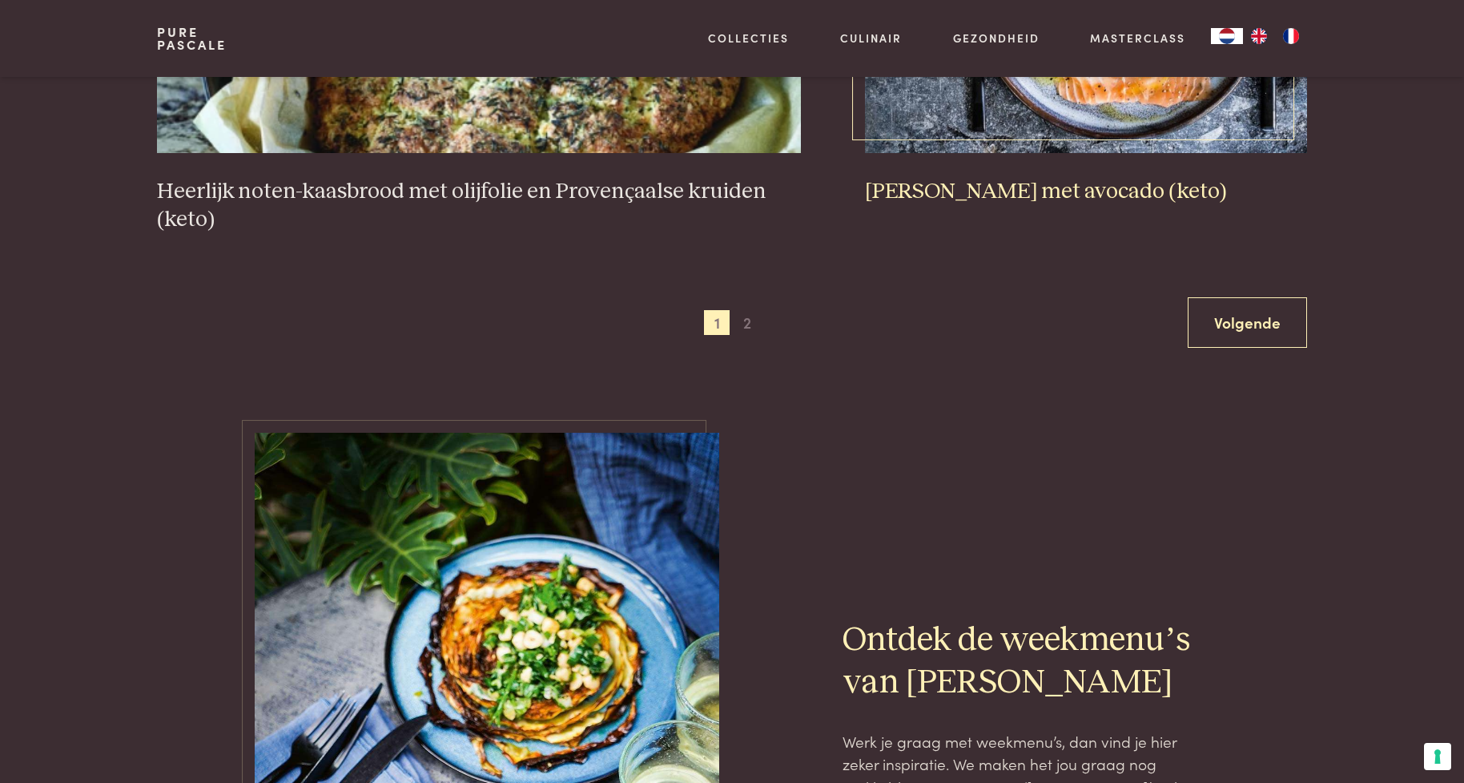
scroll to position [3251, 0]
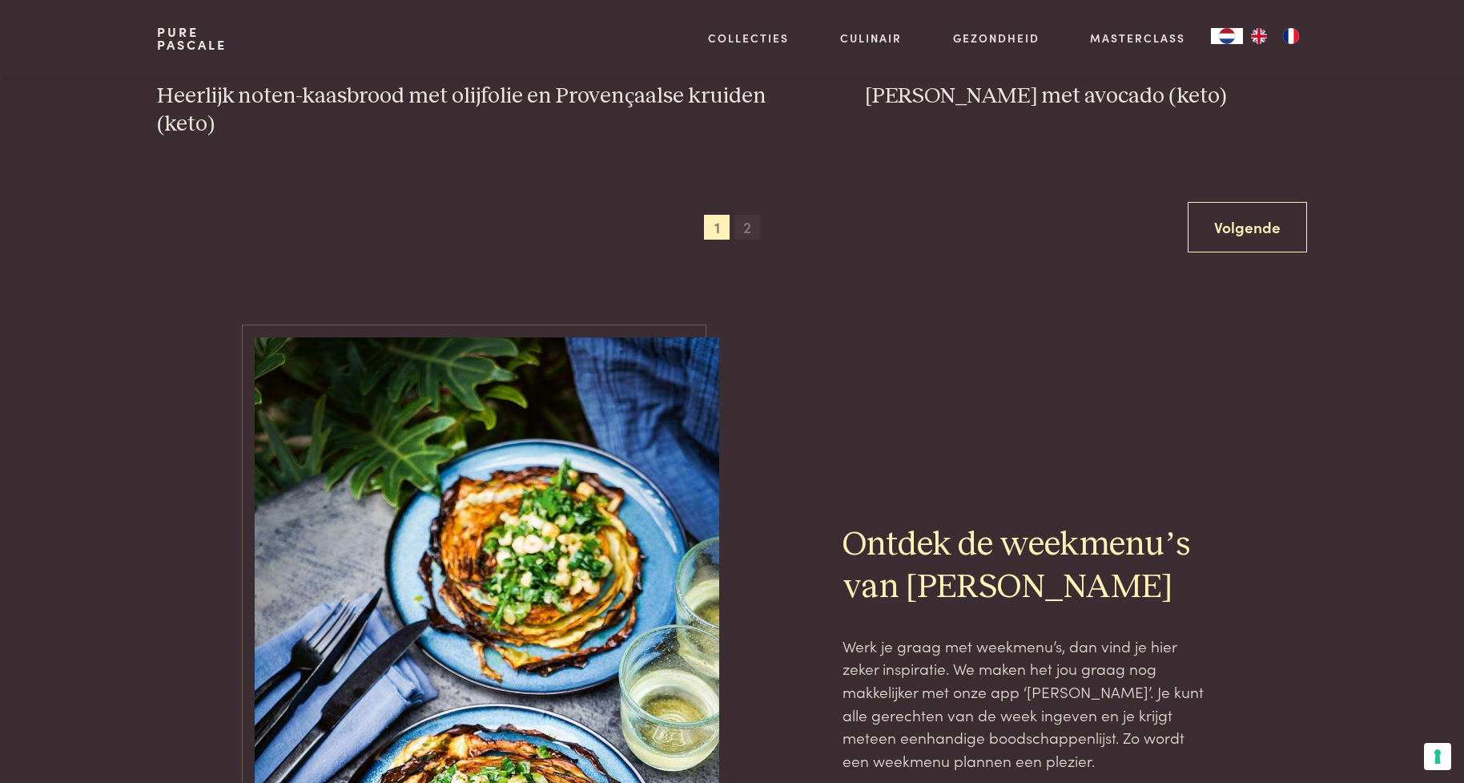
click at [750, 233] on span "2" at bounding box center [747, 228] width 26 height 26
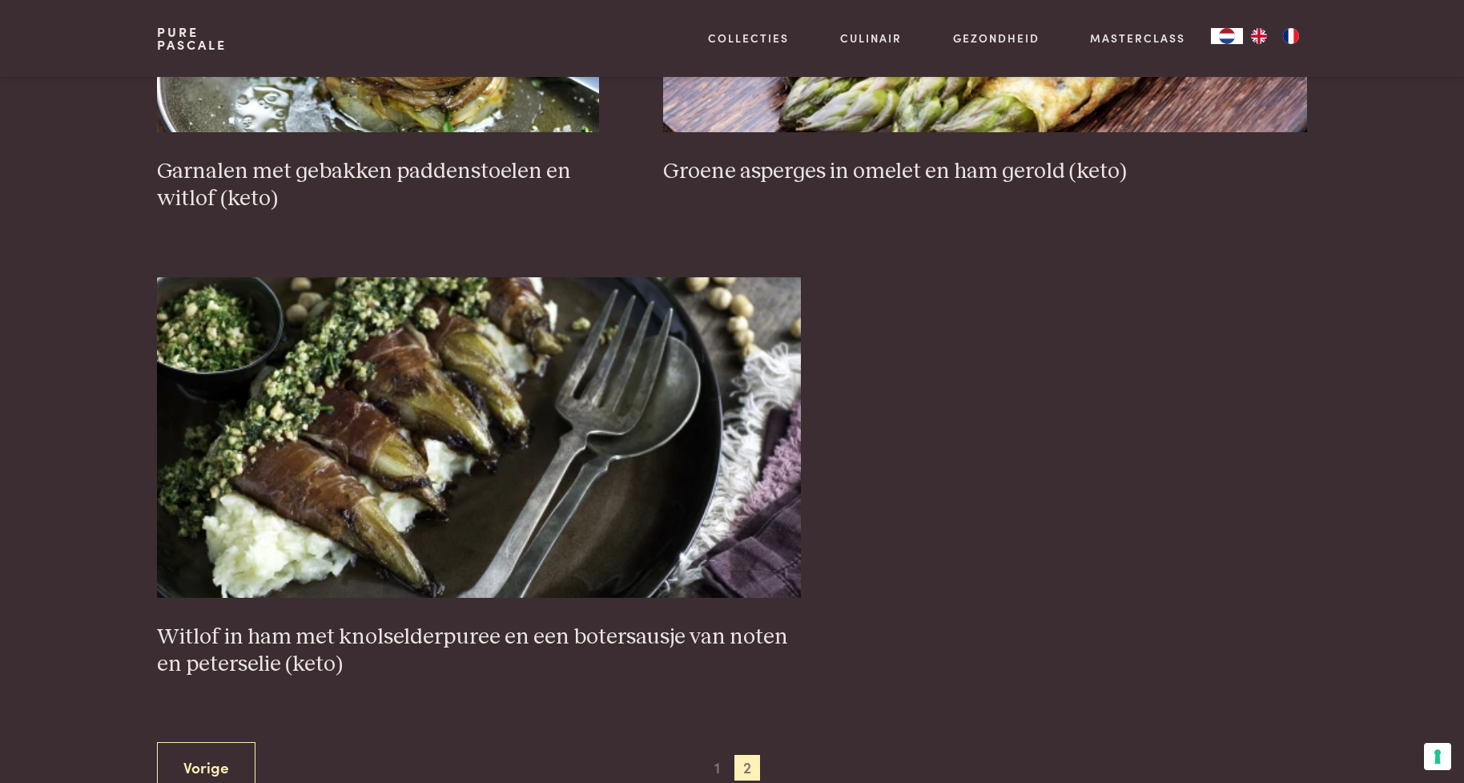
scroll to position [2770, 0]
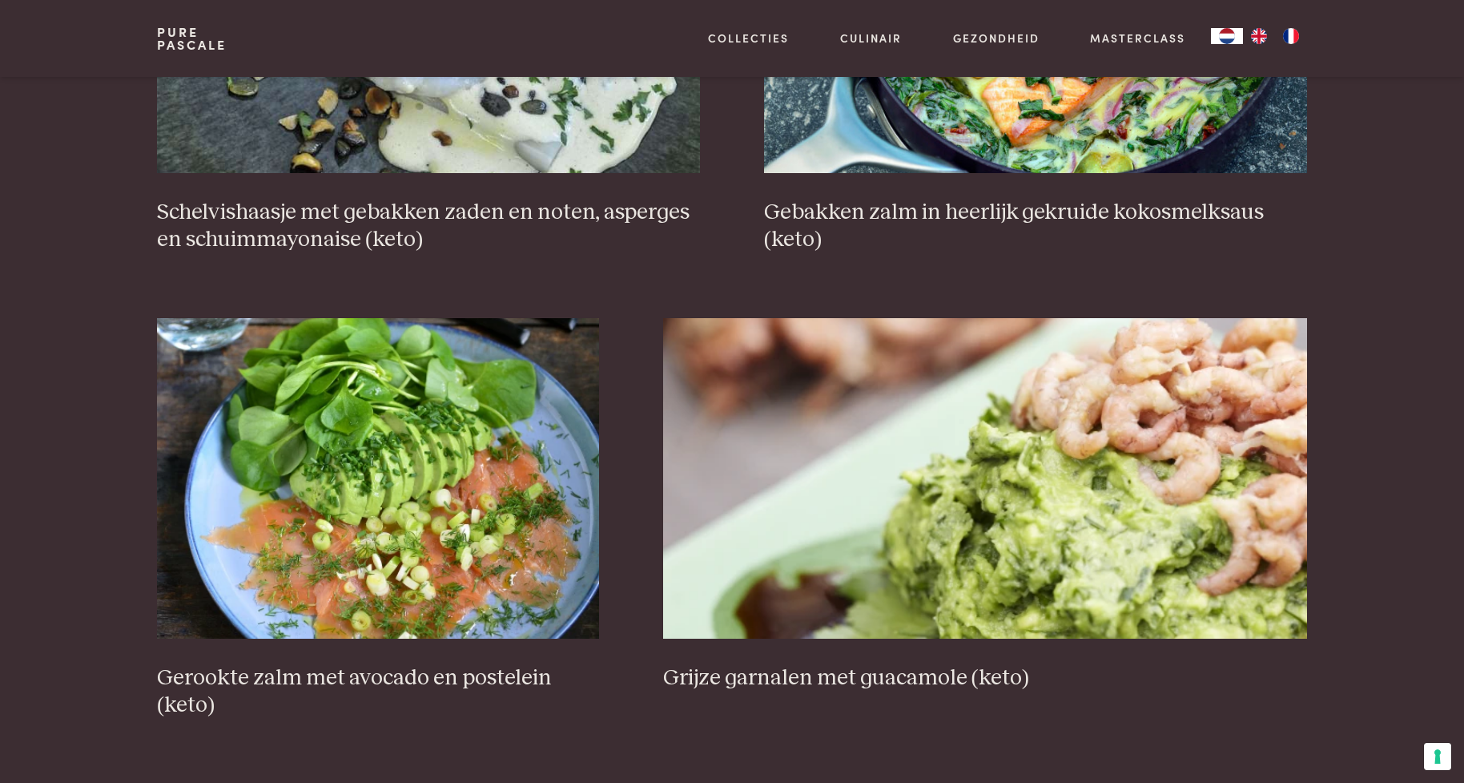
scroll to position [192, 0]
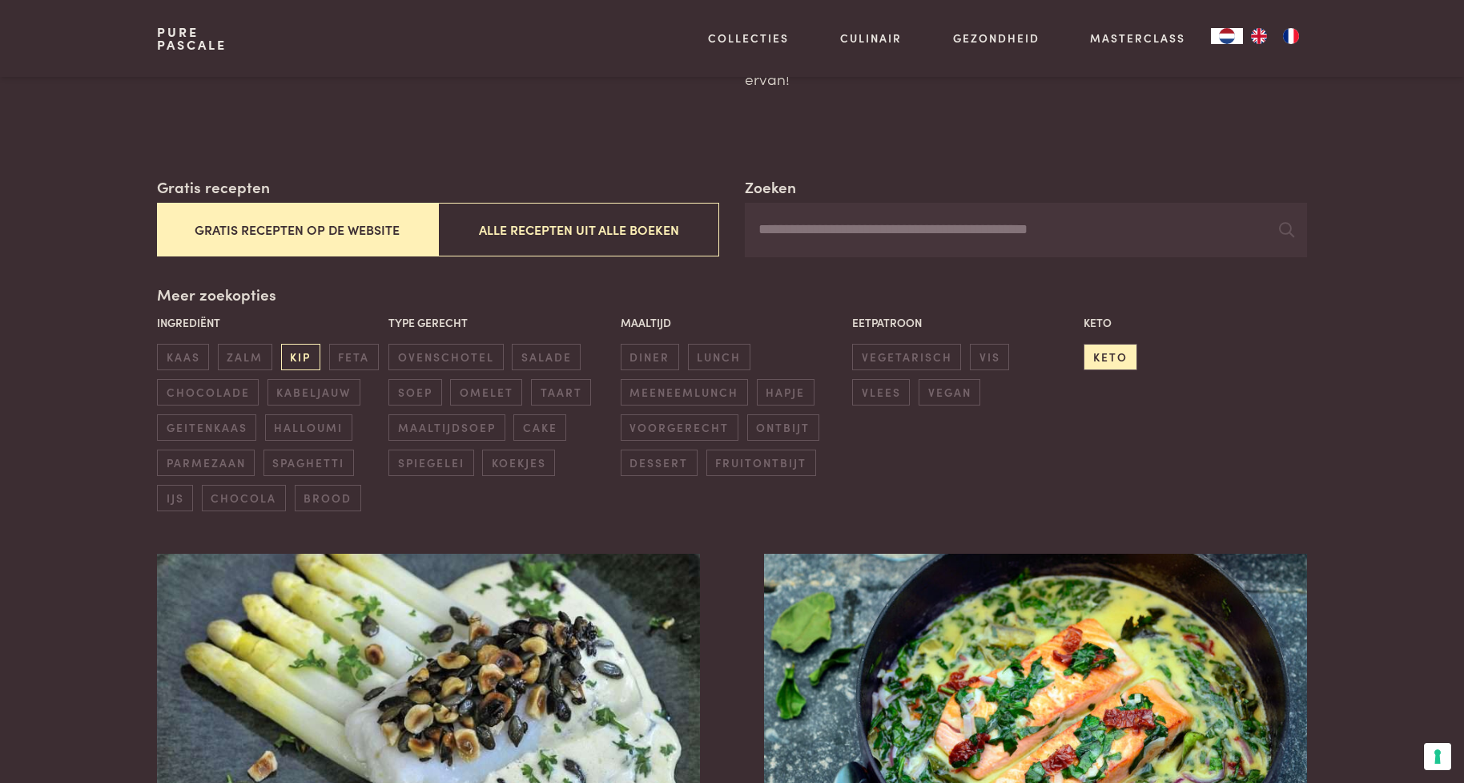
click at [304, 360] on span "kip" at bounding box center [300, 357] width 39 height 26
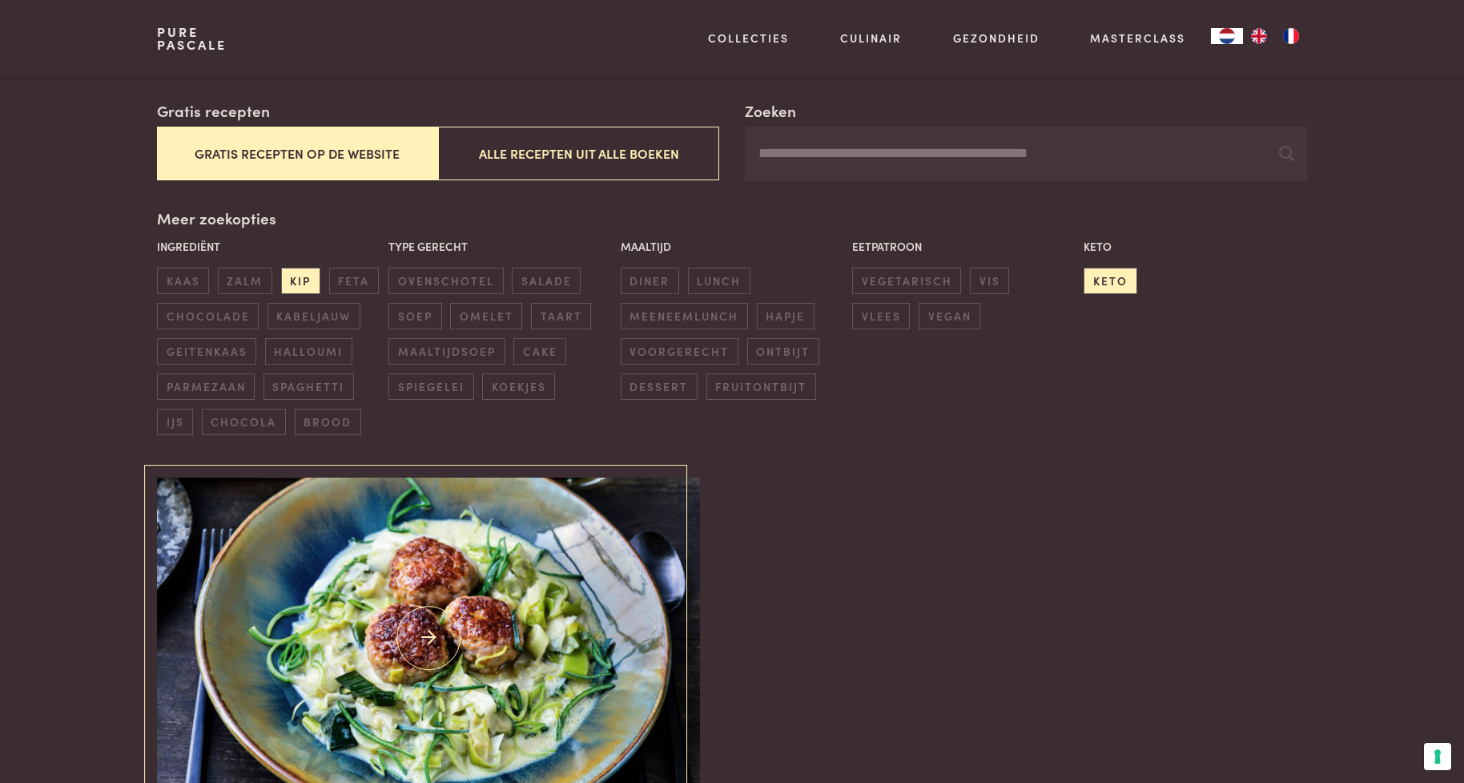
scroll to position [207, 0]
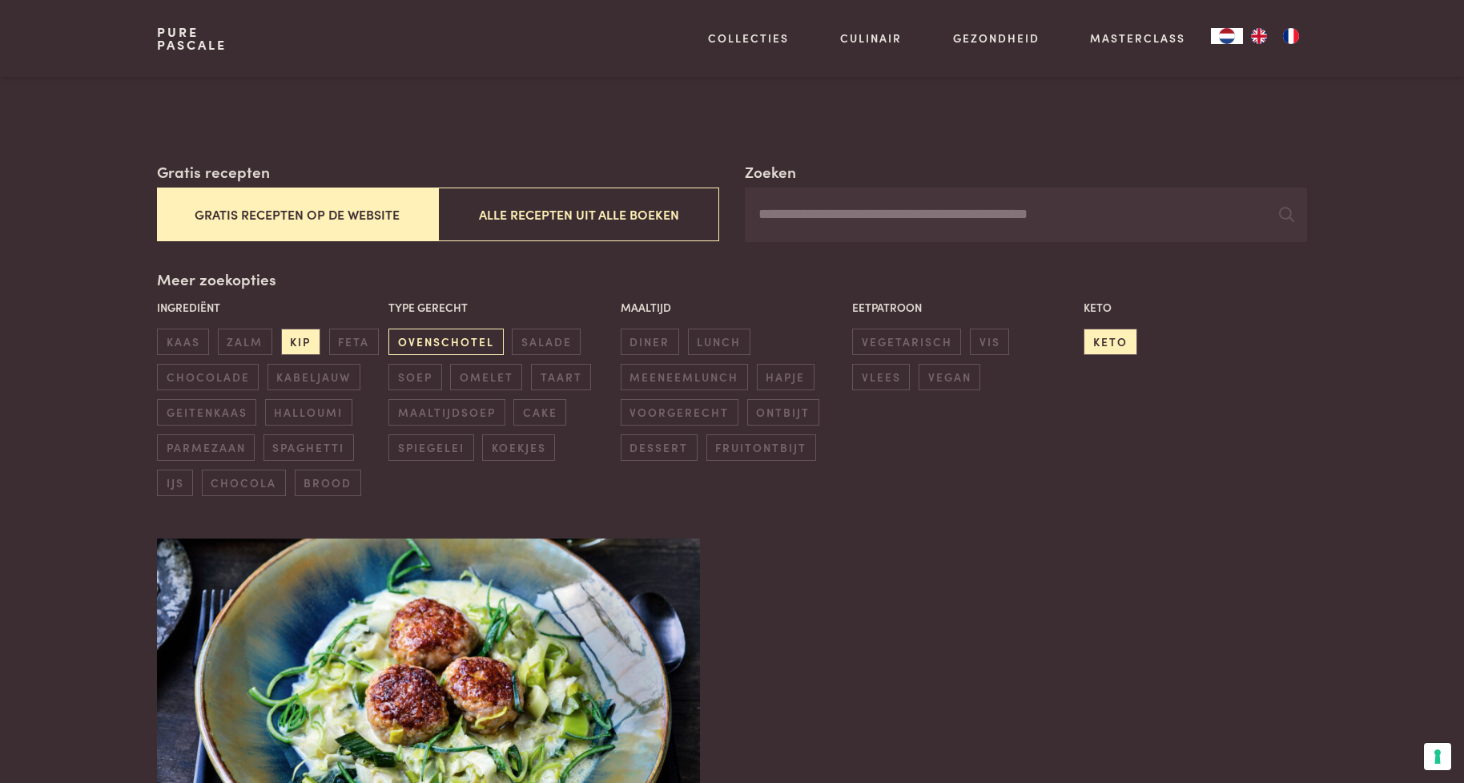
click at [461, 341] on span "ovenschotel" at bounding box center [445, 341] width 115 height 26
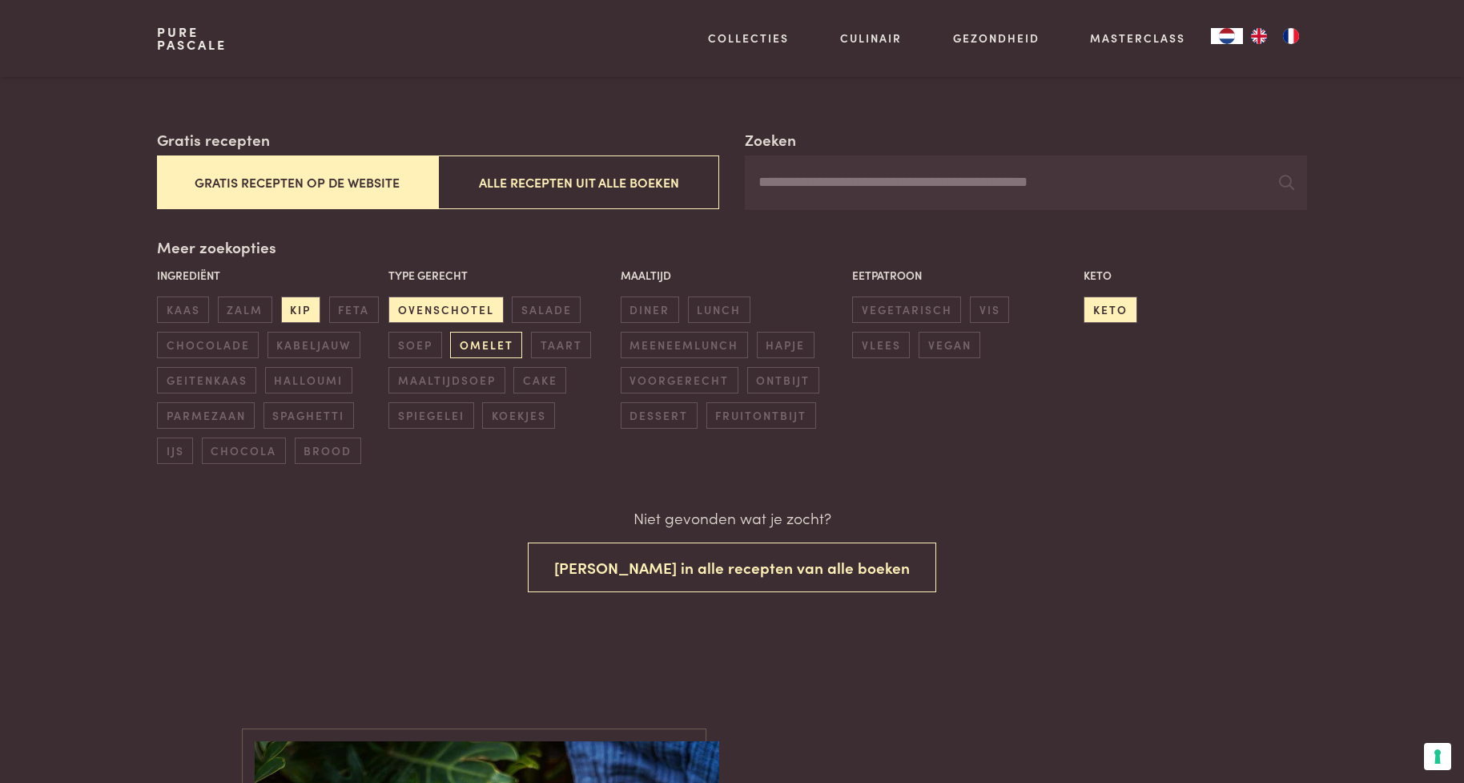
scroll to position [240, 0]
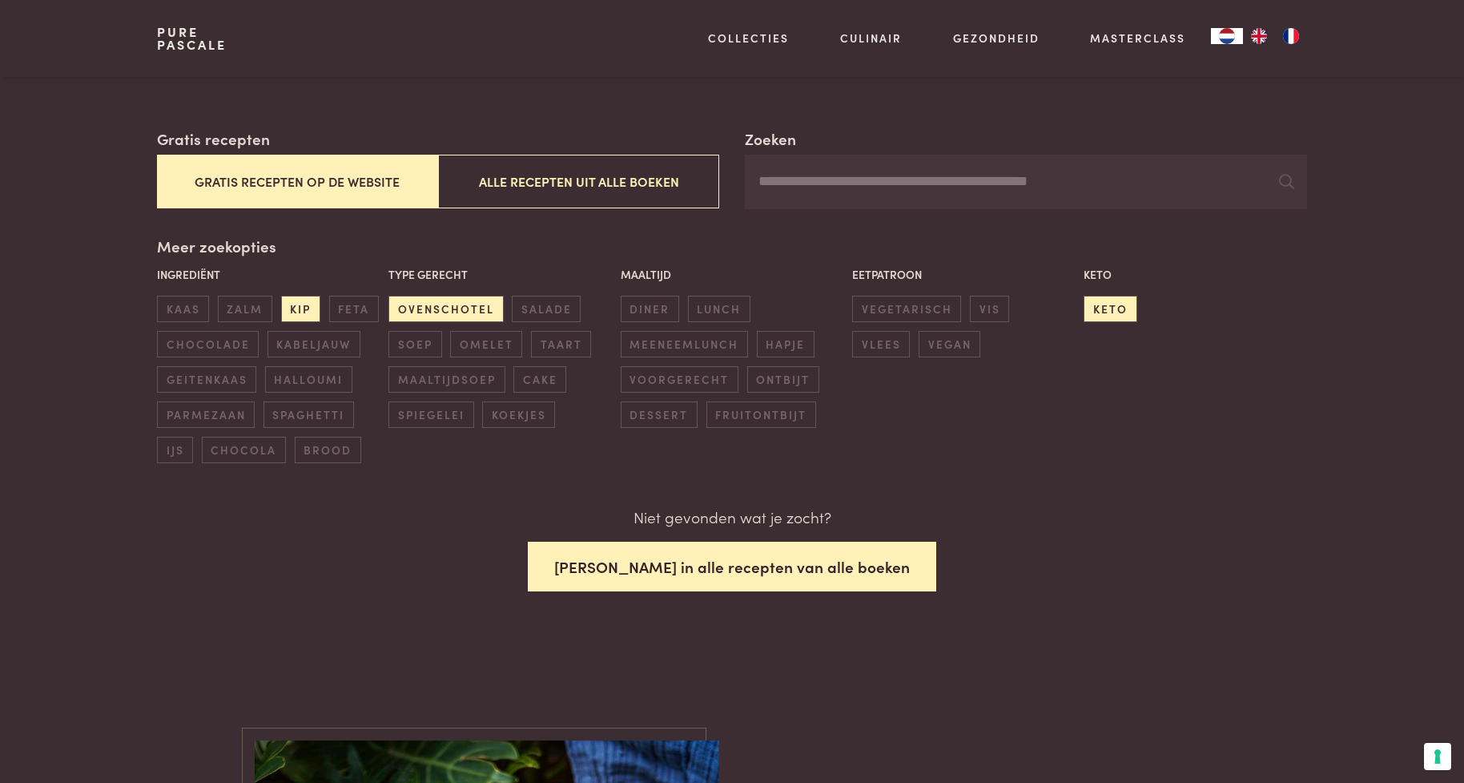
click at [630, 570] on button "[PERSON_NAME] in alle recepten van alle boeken" at bounding box center [732, 566] width 408 height 50
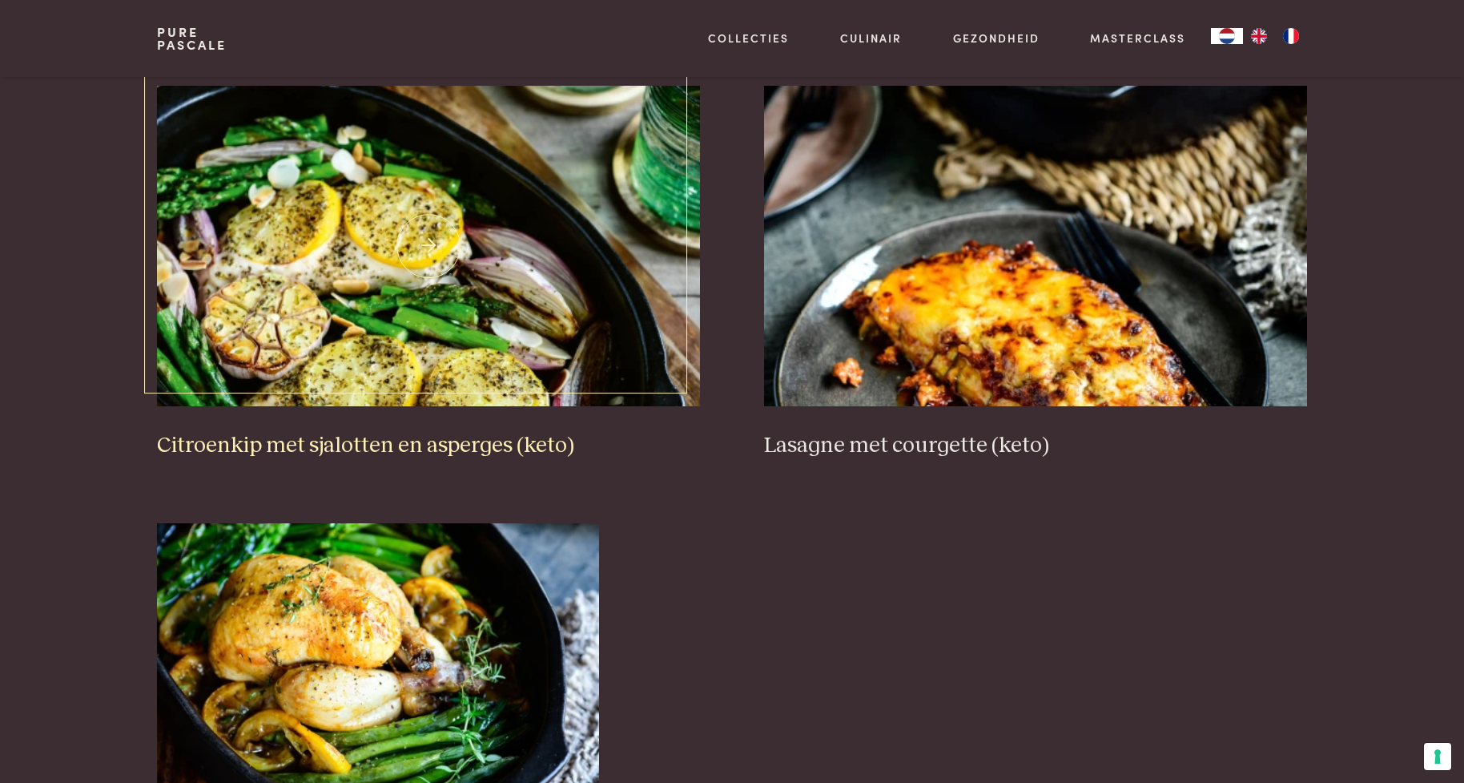
scroll to position [688, 0]
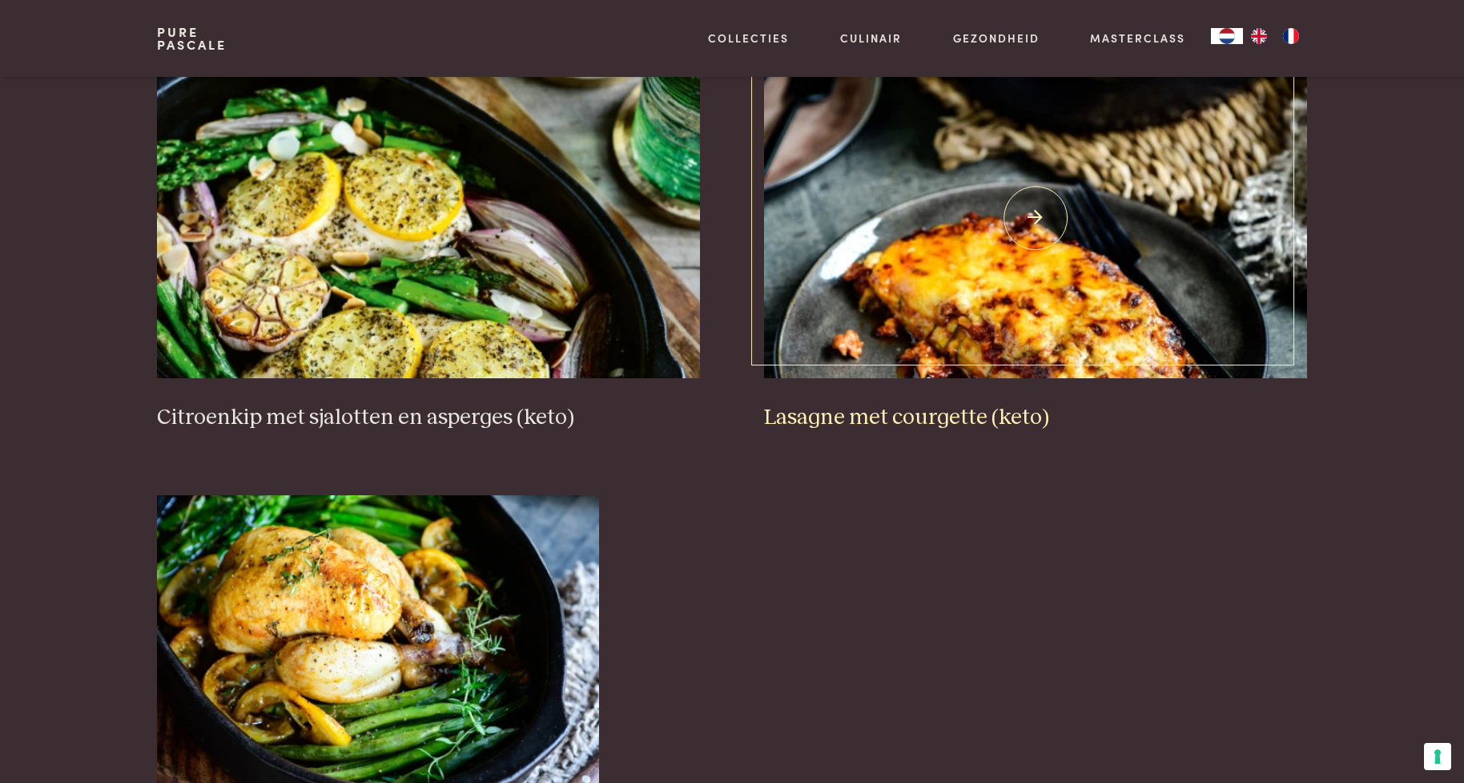
click at [919, 420] on h3 "Lasagne met courgette (keto)" at bounding box center [1035, 418] width 543 height 28
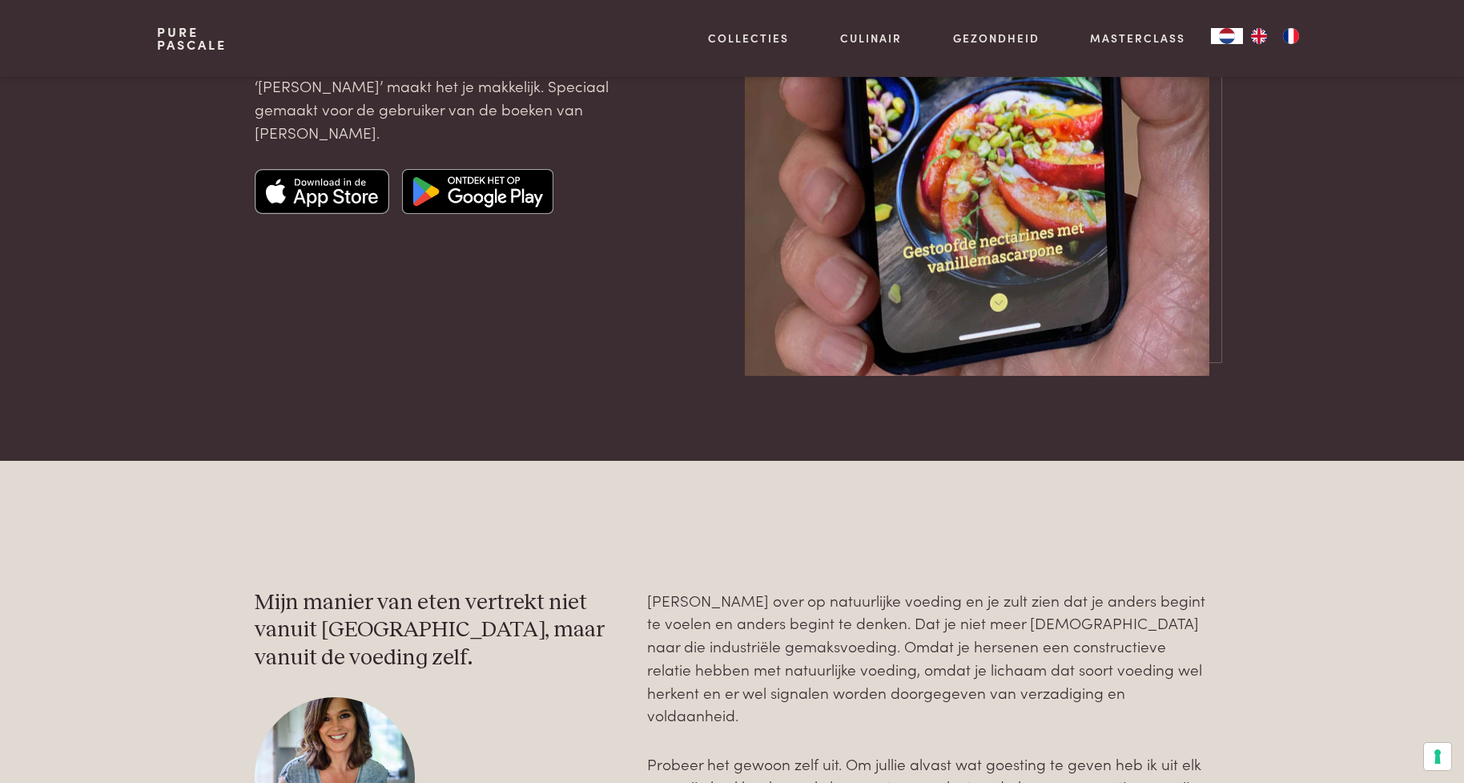
scroll to position [2931, 0]
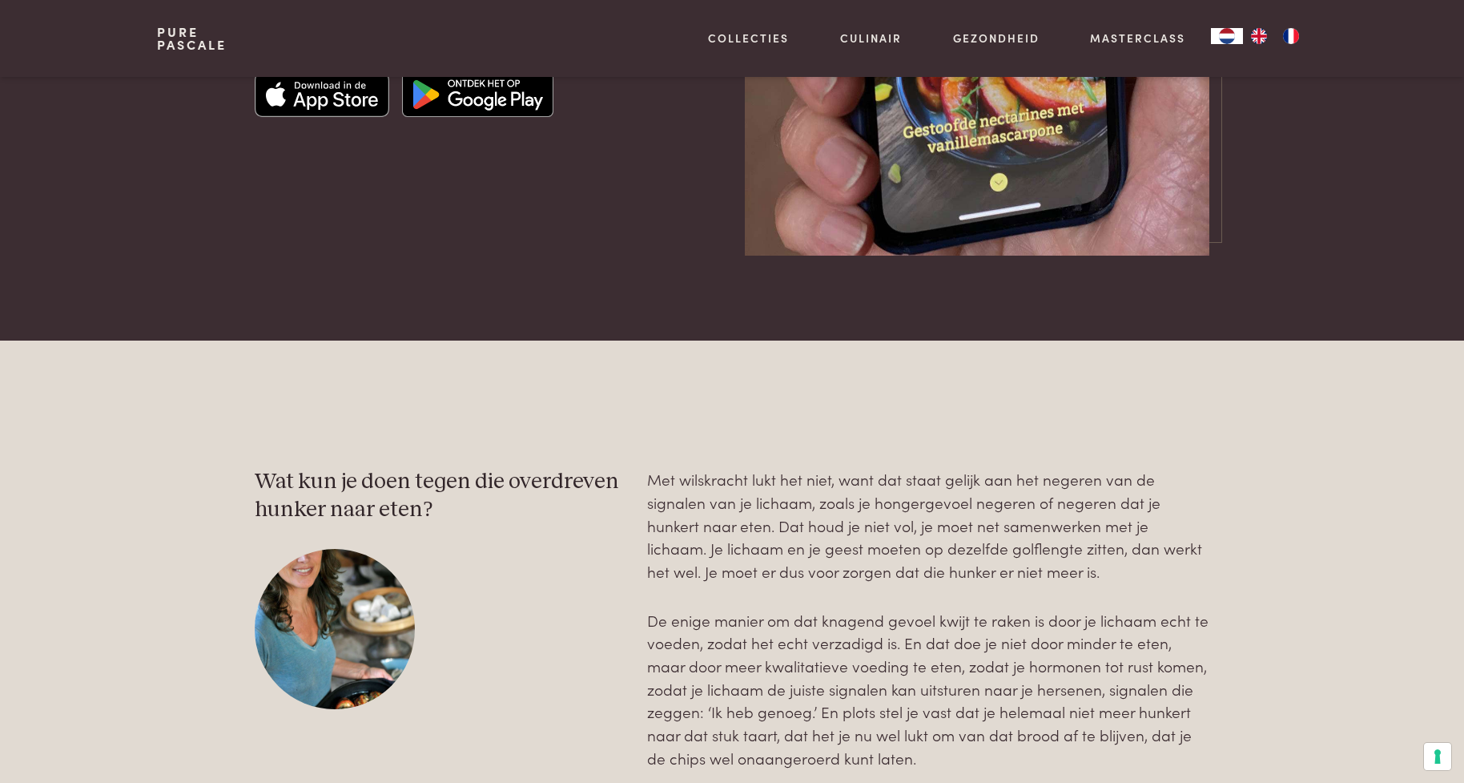
scroll to position [1362, 0]
